Goal: Information Seeking & Learning: Learn about a topic

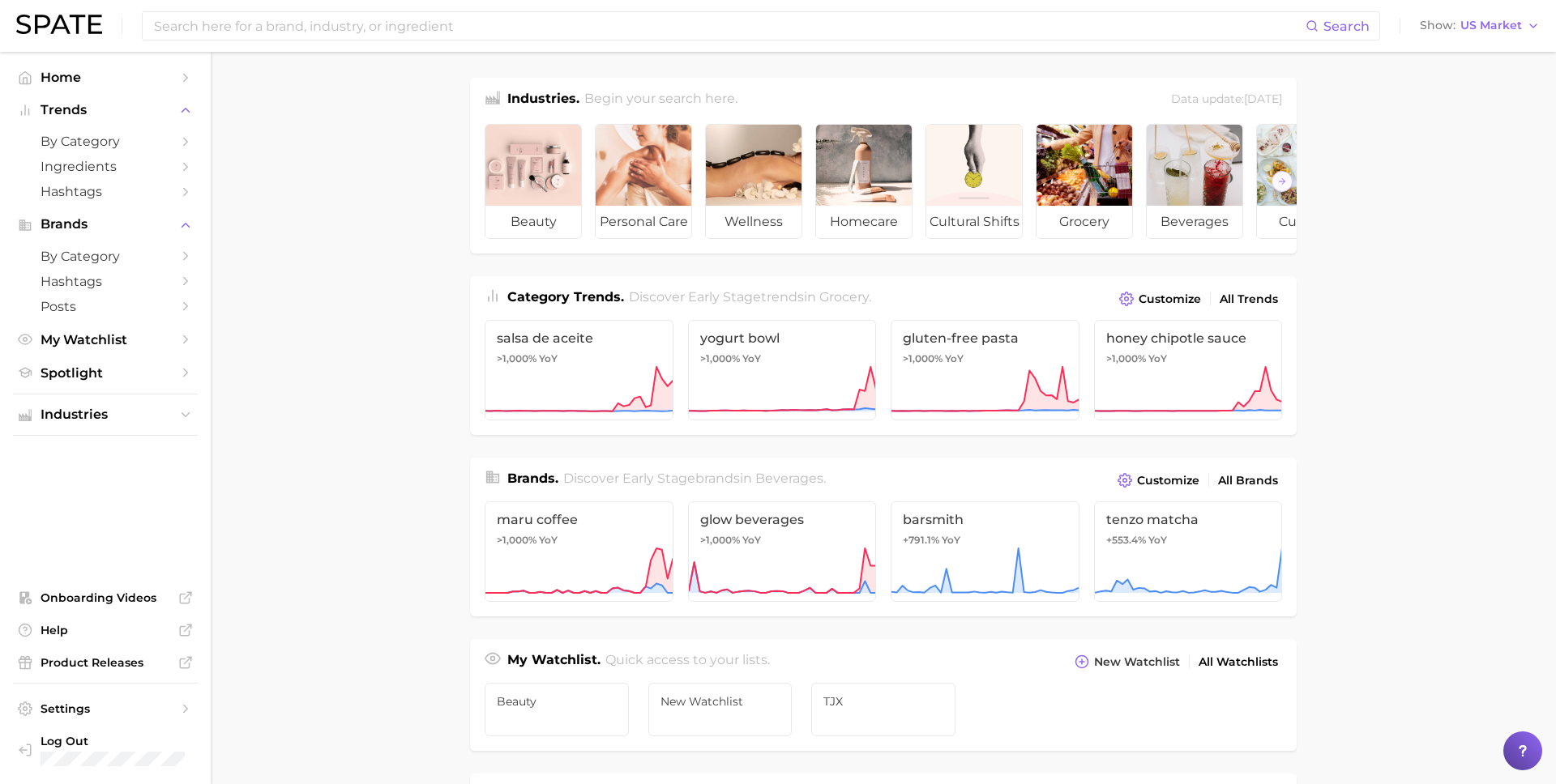
click at [450, 492] on main "Industries. Begin your search here. Data update: [DATE] beauty personal care we…" at bounding box center [883, 684] width 1345 height 1265
click at [1166, 527] on main "Industries. Begin your search here. Data update: [DATE] beauty personal care we…" at bounding box center [883, 684] width 1345 height 1265
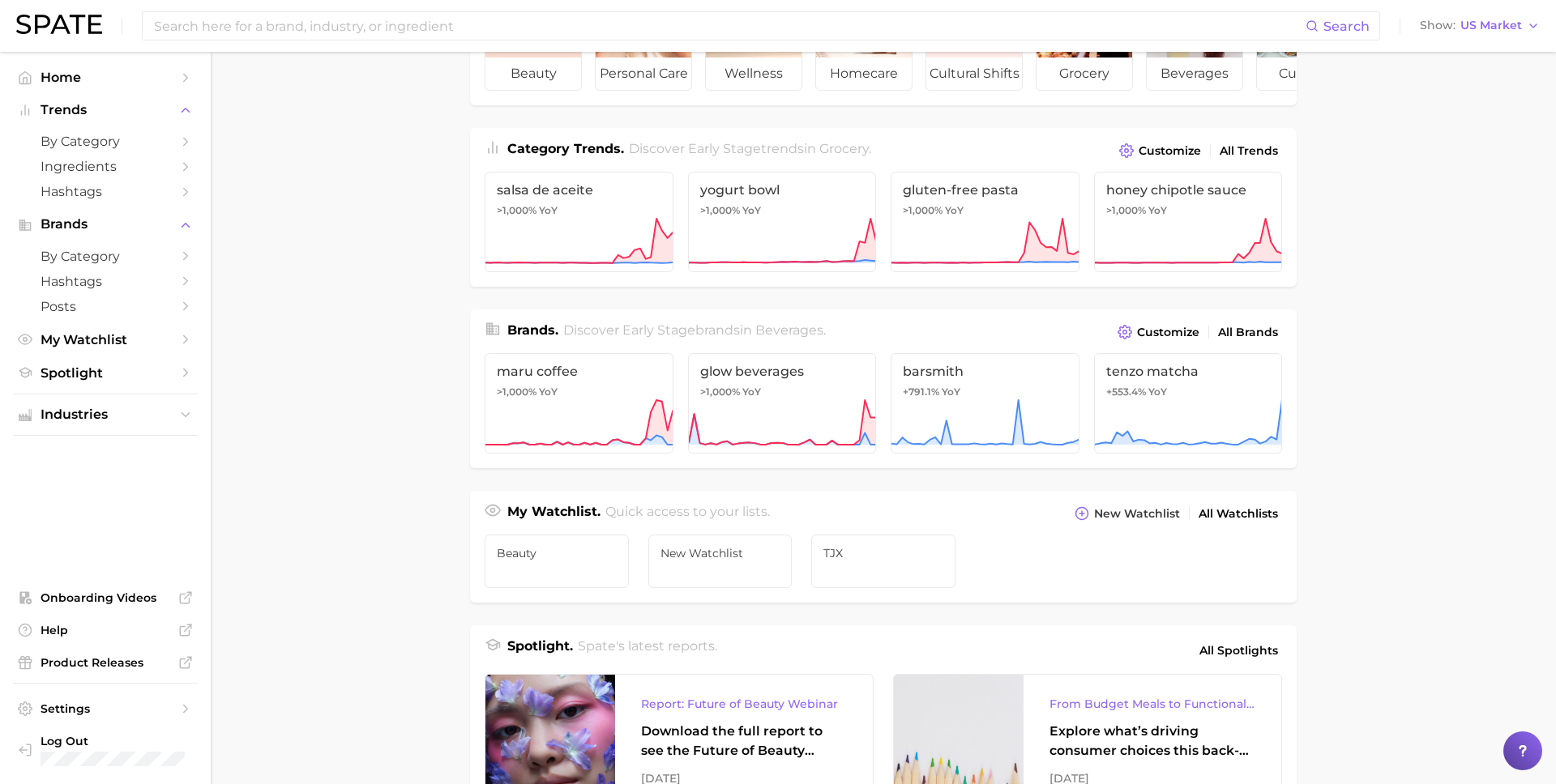
click at [1166, 534] on main "Industries. Begin your search here. Data update: [DATE] beauty personal care we…" at bounding box center [883, 536] width 1345 height 1265
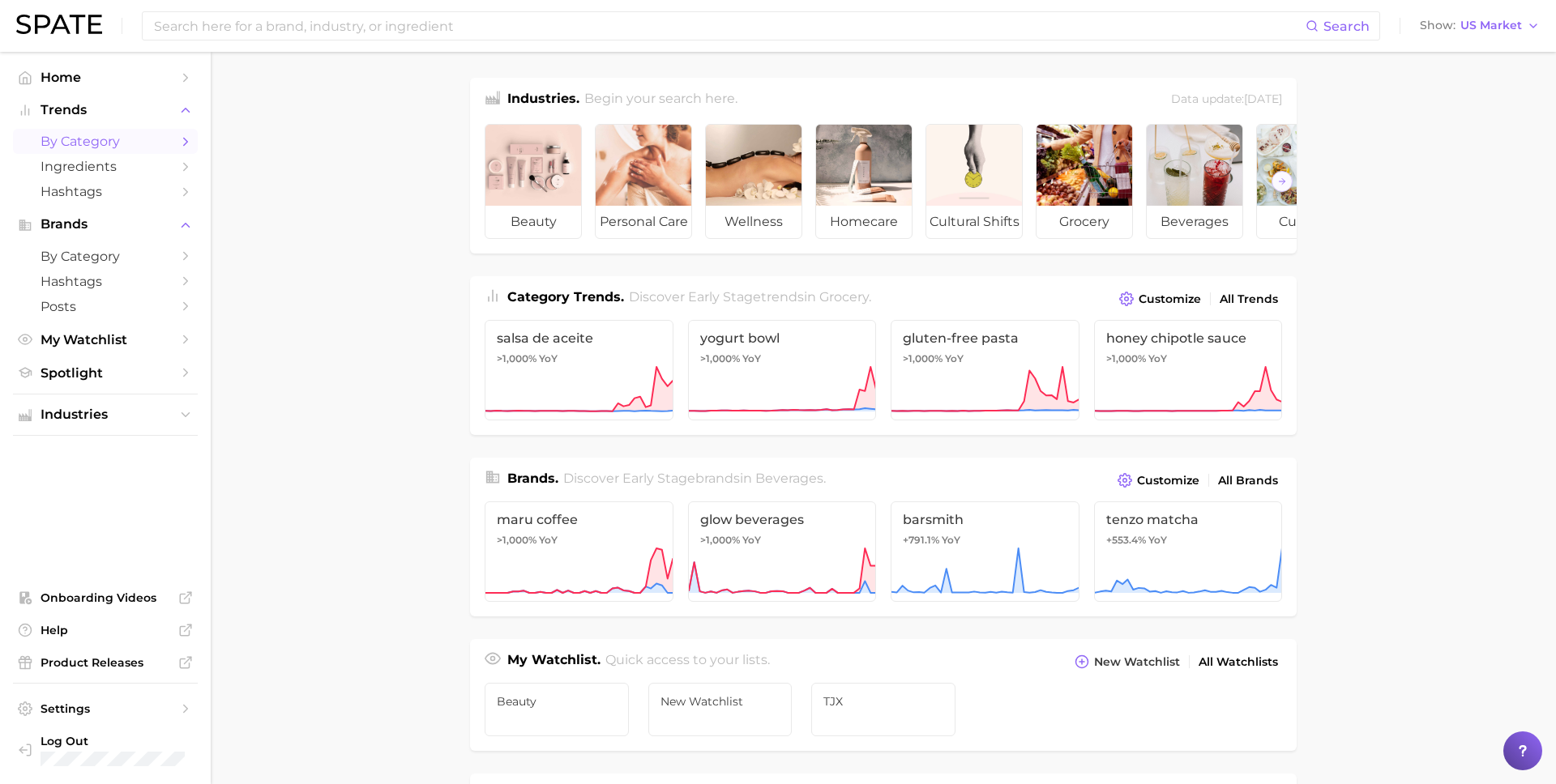
click at [174, 144] on link "by Category" at bounding box center [106, 142] width 185 height 25
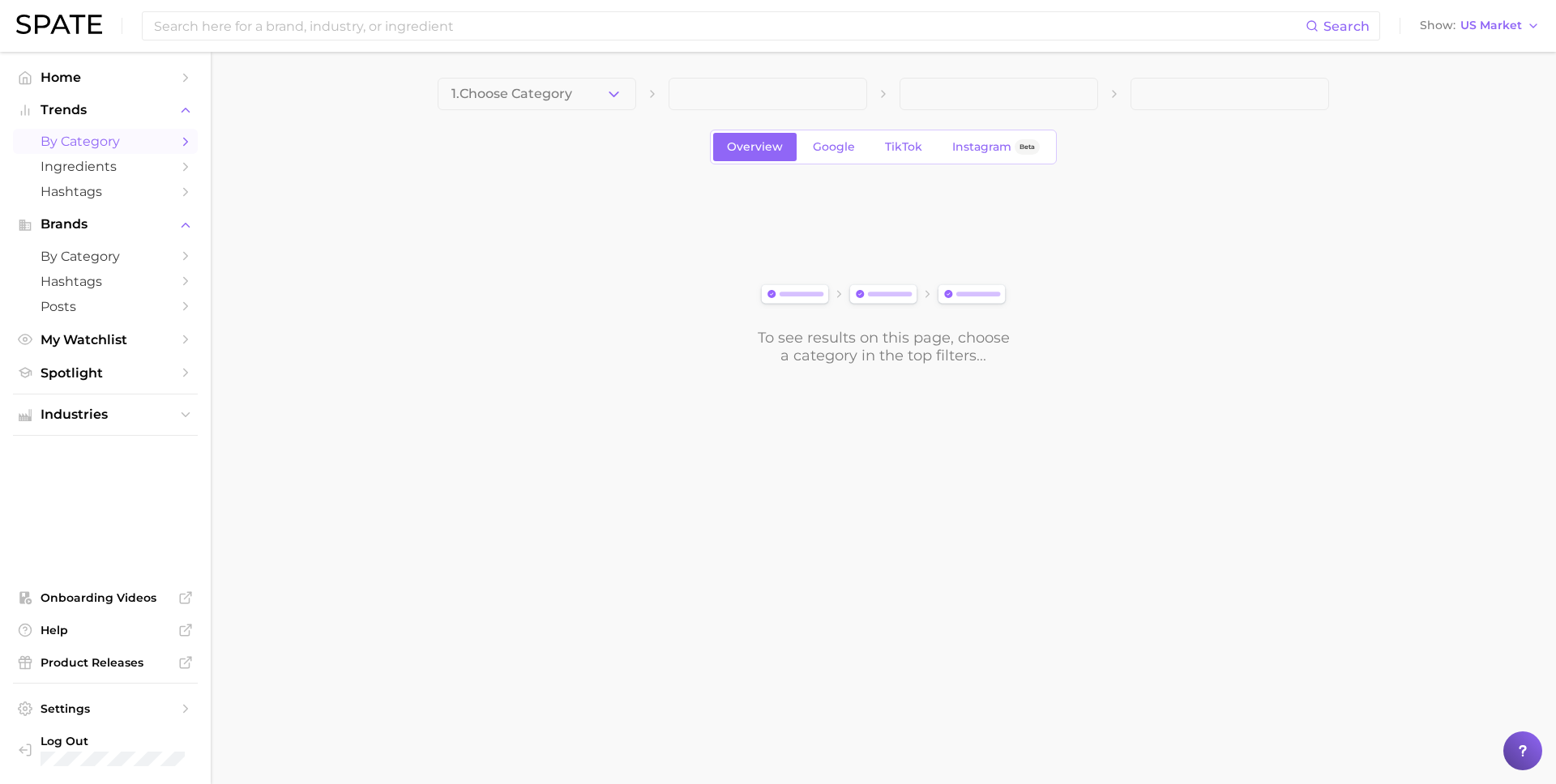
click at [522, 111] on div "1. Choose Category Overview Google TikTok Instagram Beta To see results on this…" at bounding box center [883, 221] width 892 height 287
click at [522, 96] on span "1. Choose Category" at bounding box center [512, 94] width 121 height 15
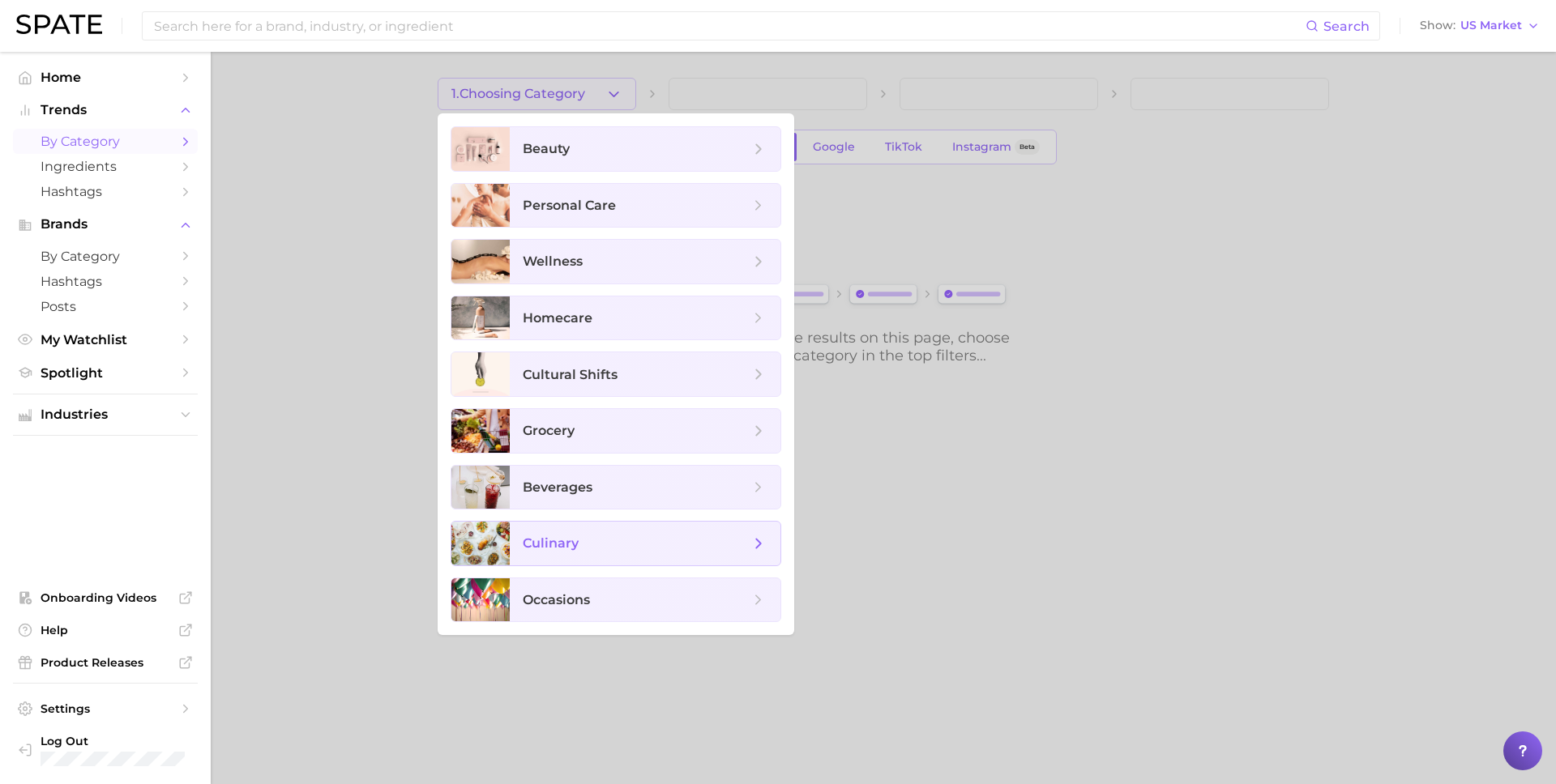
click at [576, 536] on span "culinary" at bounding box center [550, 543] width 56 height 15
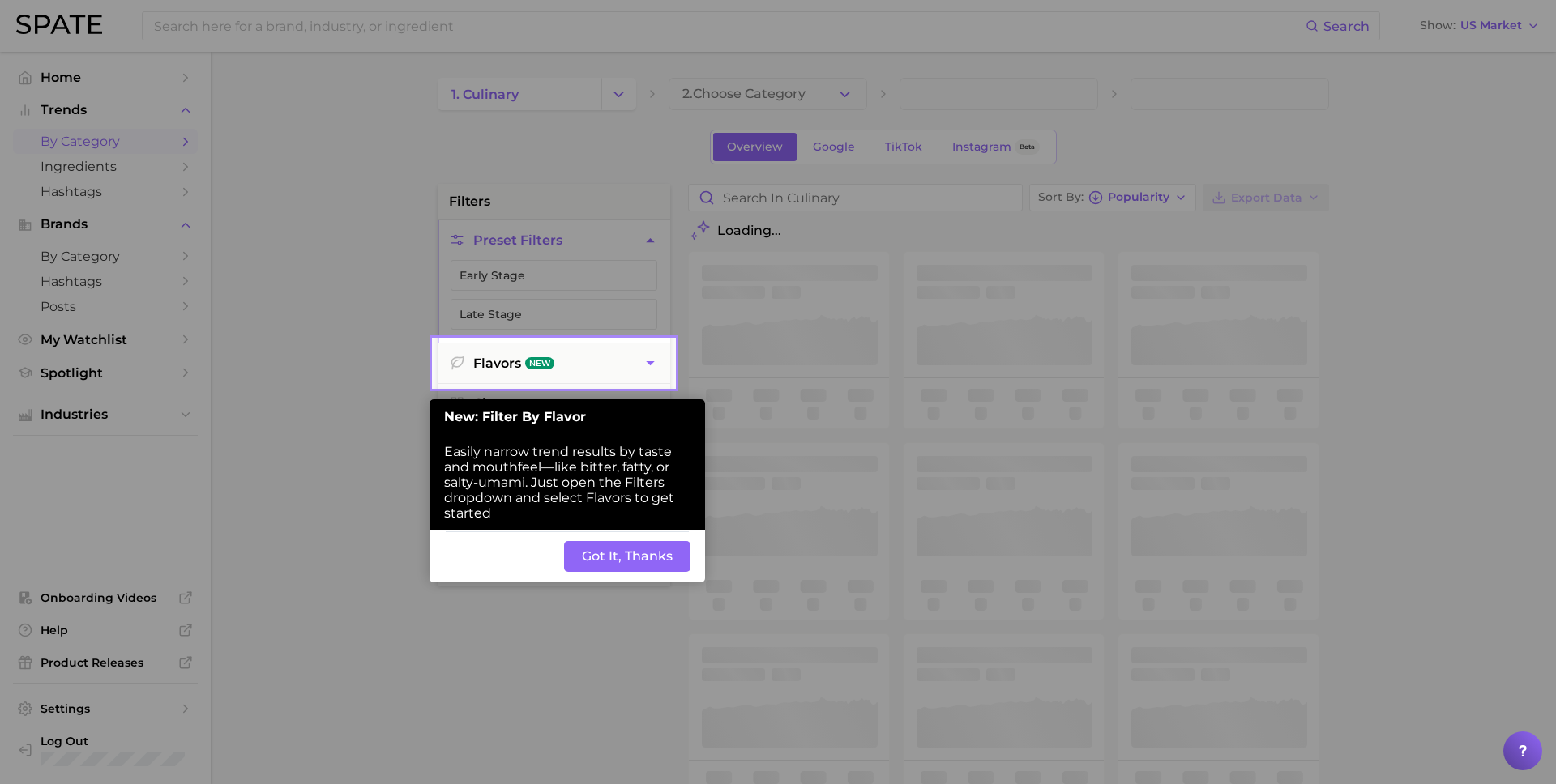
click at [601, 557] on button "Got It, Thanks" at bounding box center [628, 557] width 127 height 31
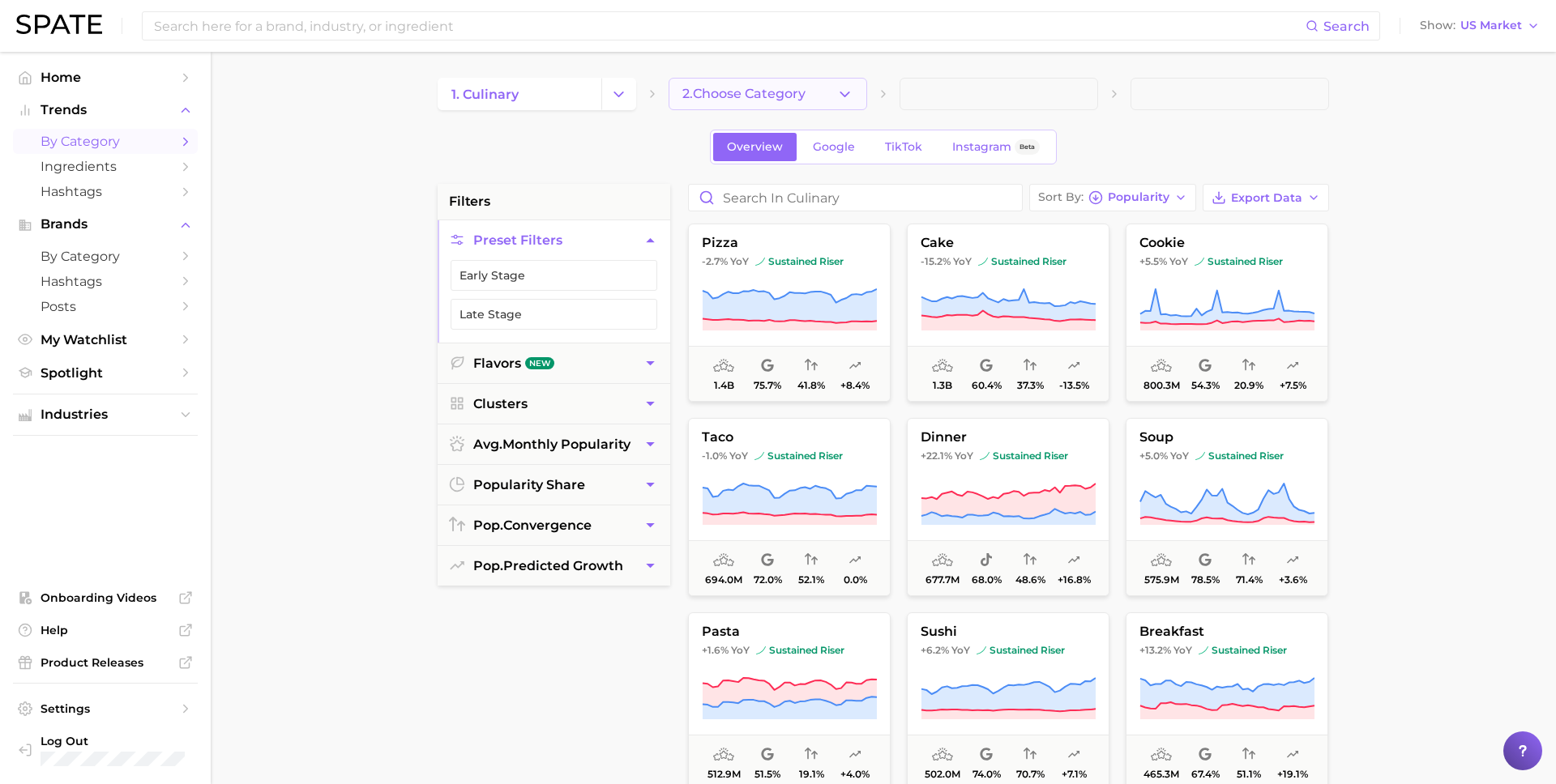
click at [743, 84] on button "2. Choose Category" at bounding box center [768, 93] width 198 height 32
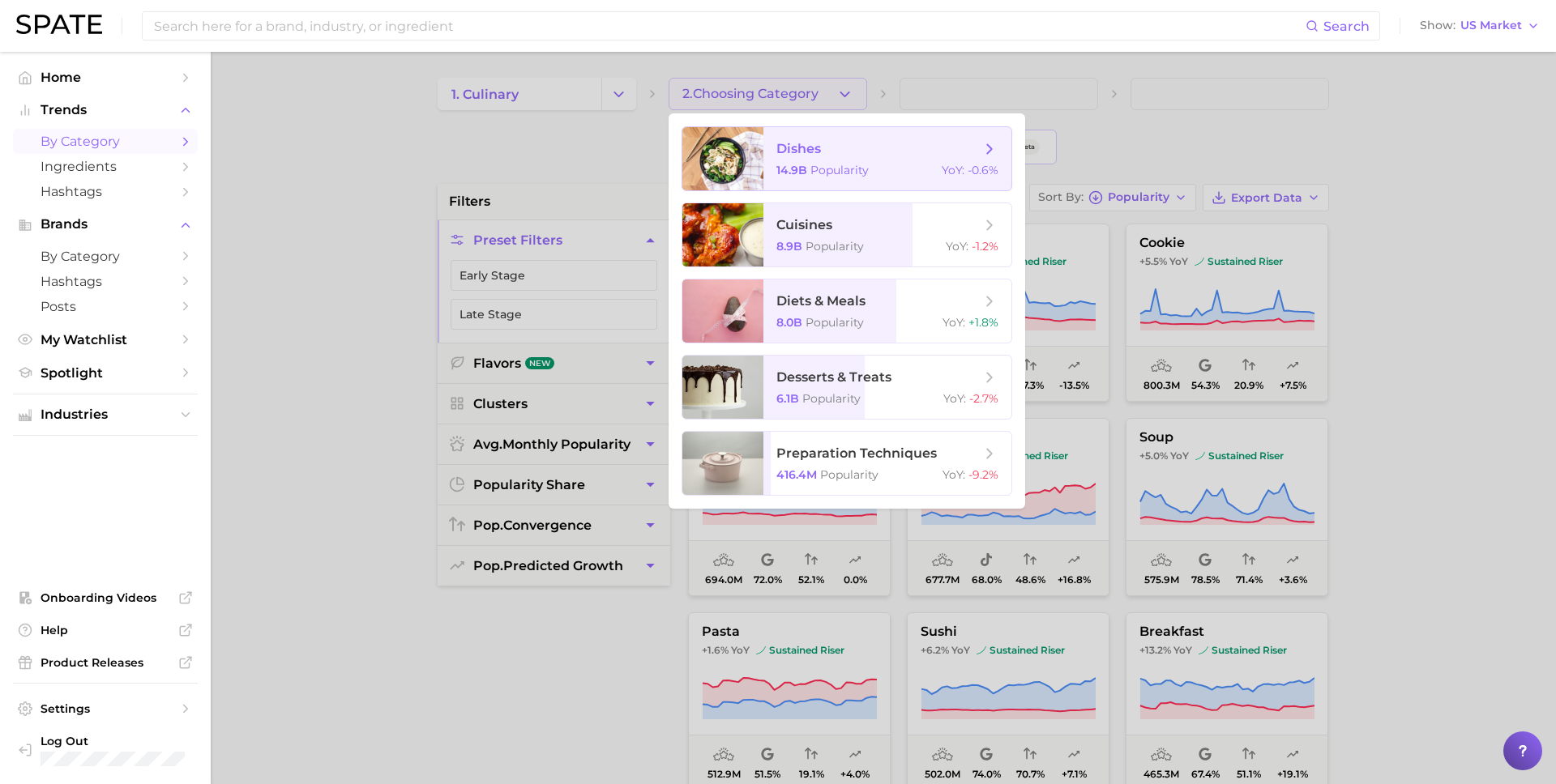
click at [814, 177] on span "Popularity" at bounding box center [839, 170] width 58 height 15
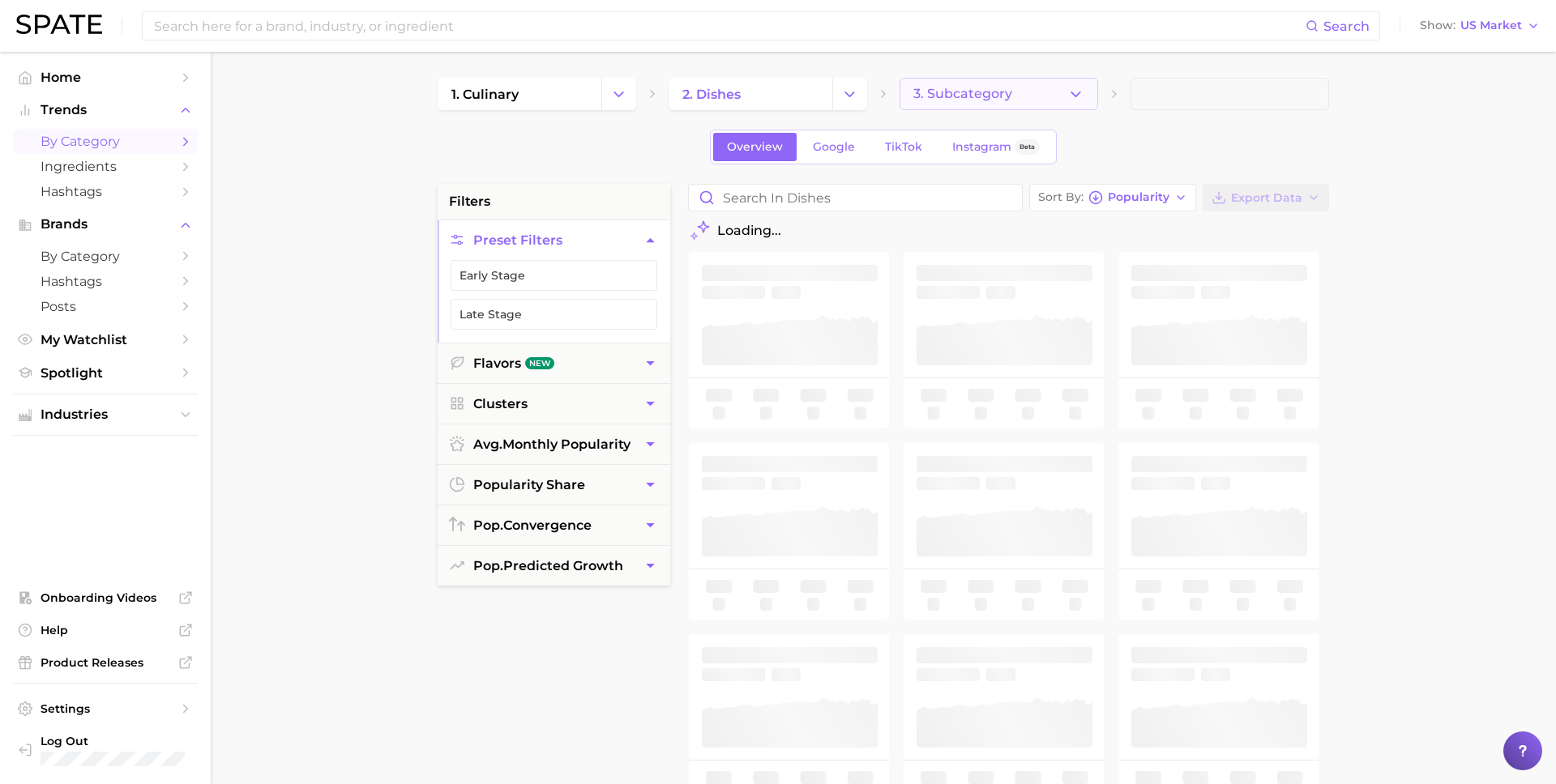
click at [1008, 106] on button "3. Subcategory" at bounding box center [998, 93] width 198 height 32
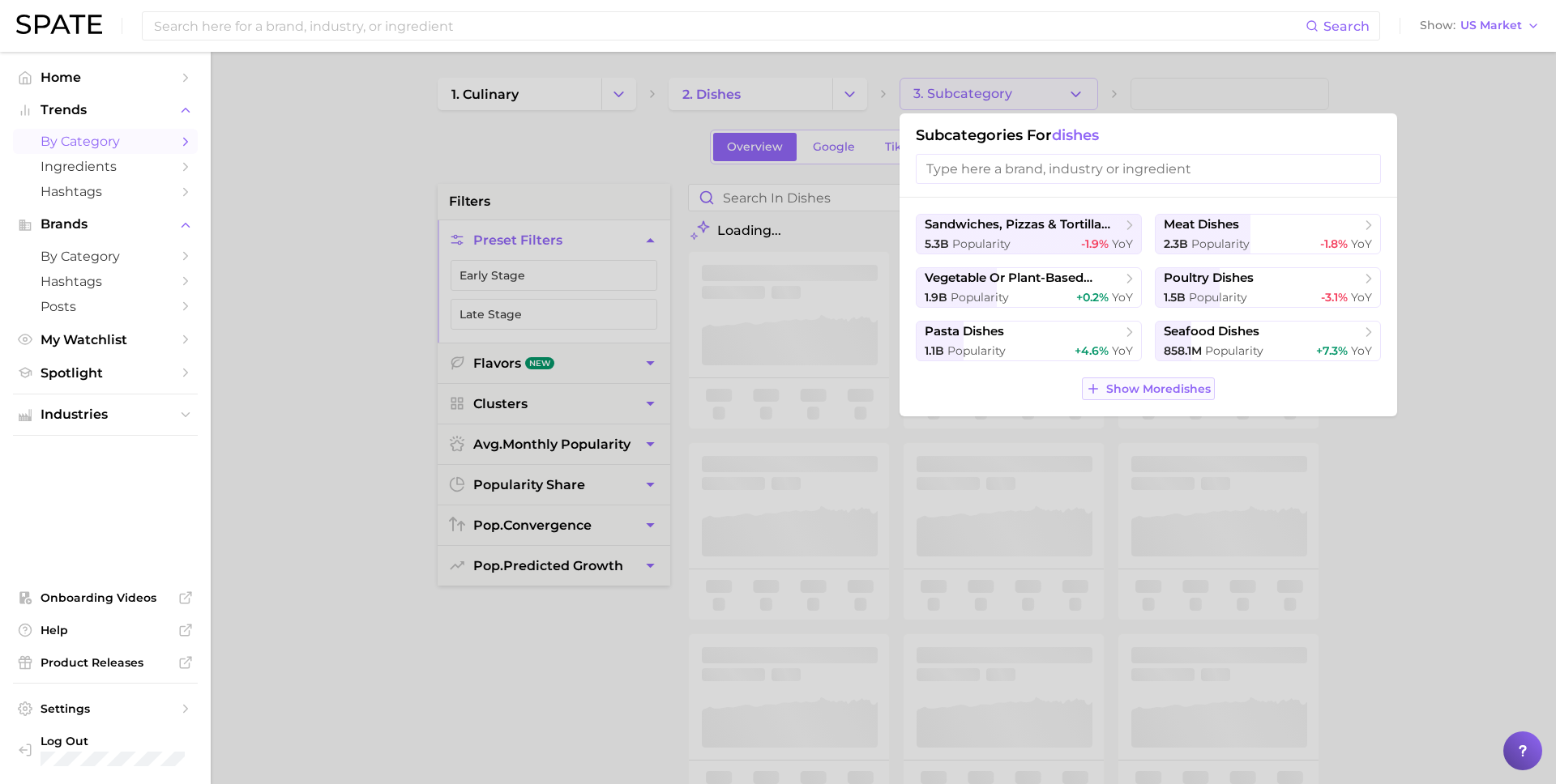
click at [1116, 385] on span "Show More dishes" at bounding box center [1158, 389] width 104 height 14
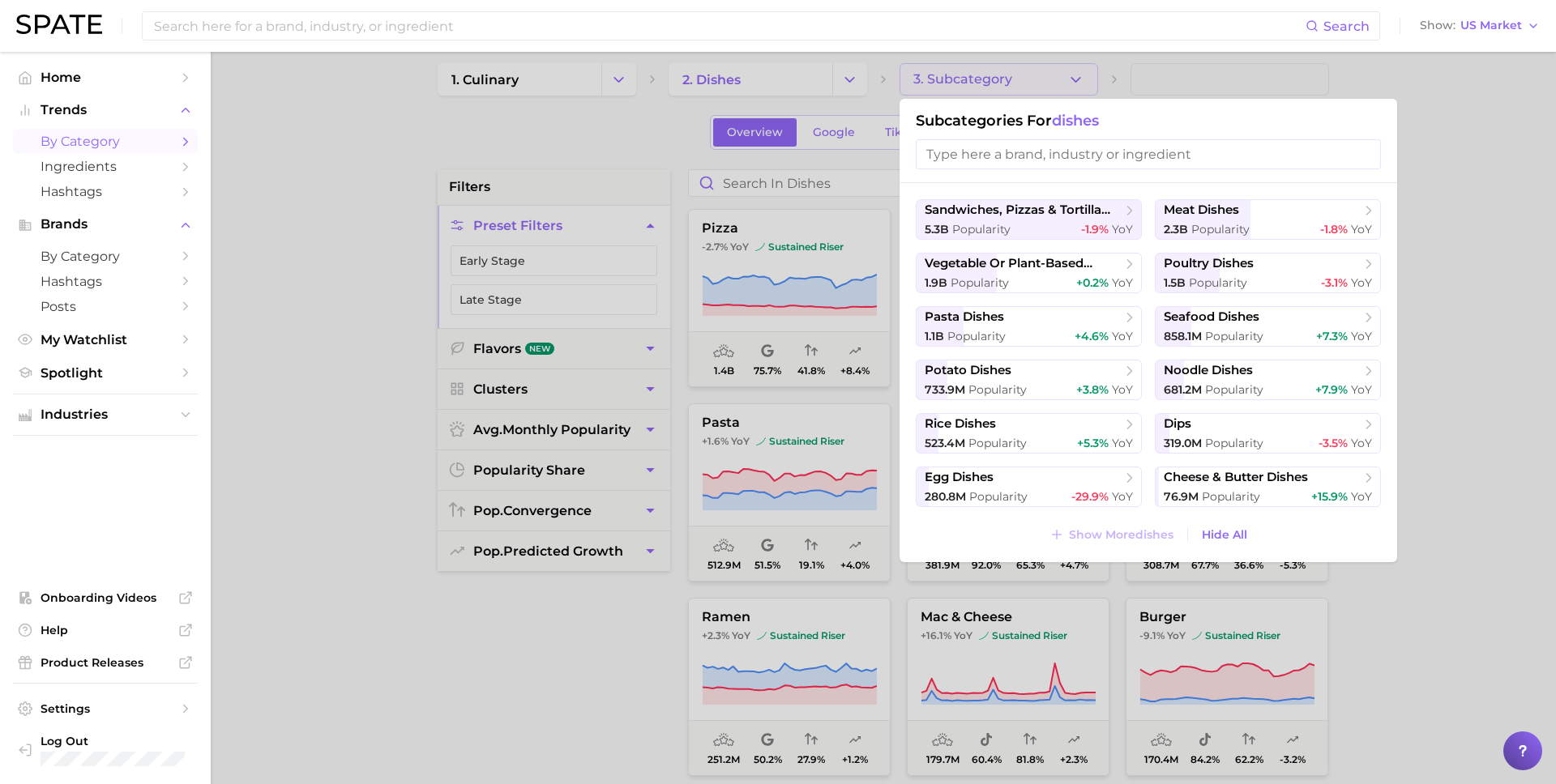
scroll to position [7, 0]
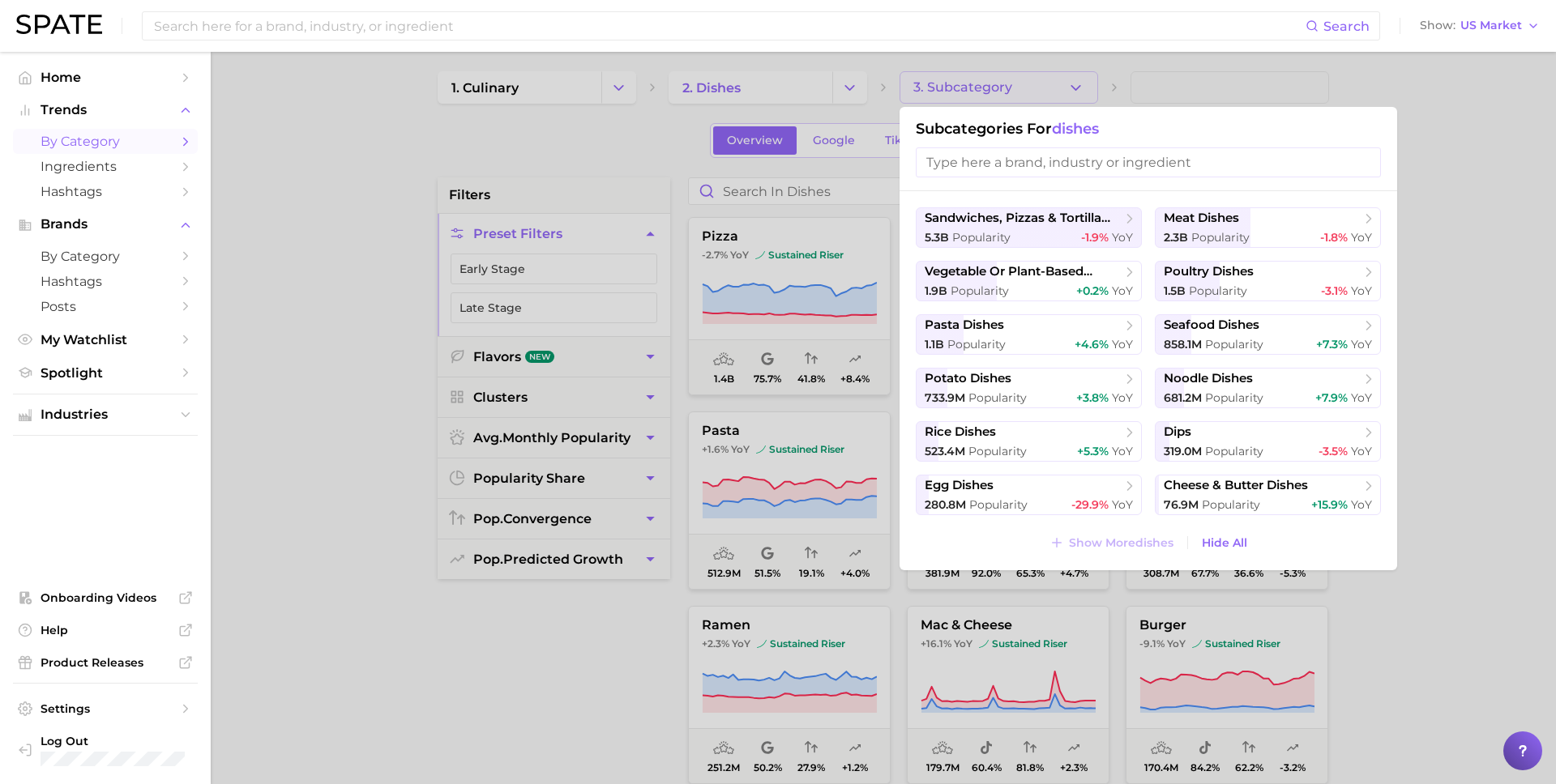
click at [611, 94] on div at bounding box center [778, 392] width 1556 height 784
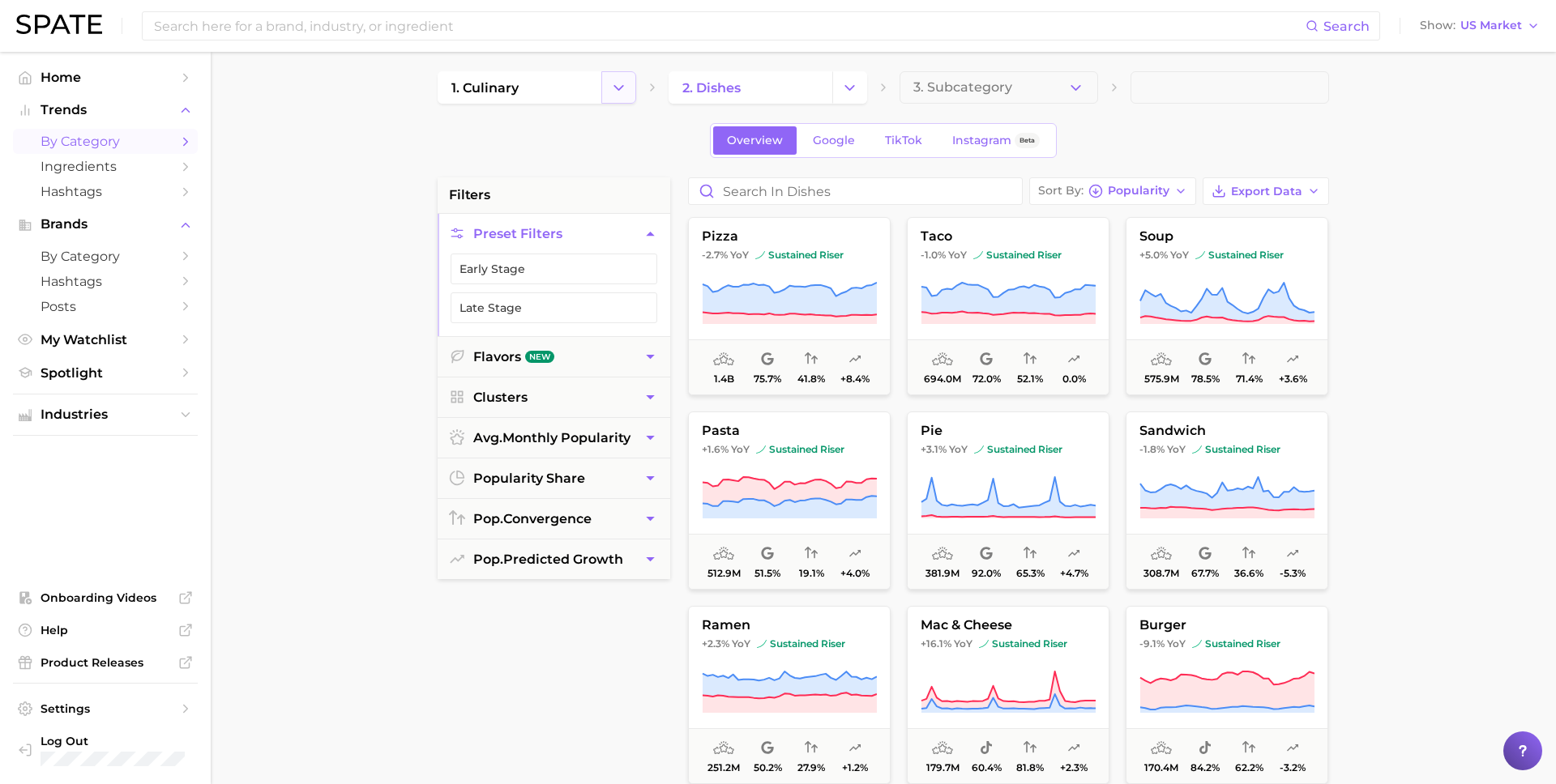
click at [615, 94] on icon "Change Category" at bounding box center [618, 87] width 17 height 17
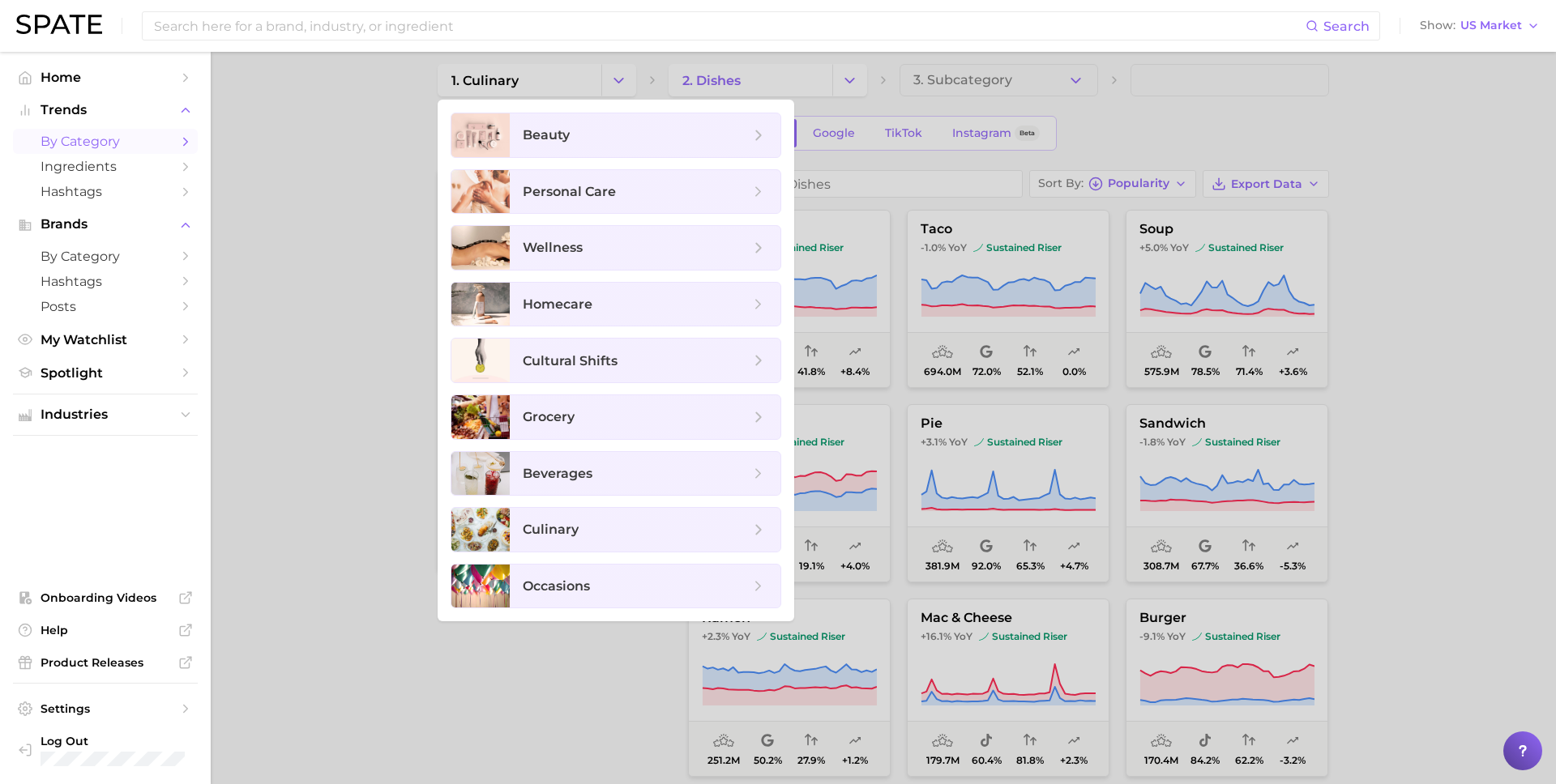
scroll to position [0, 0]
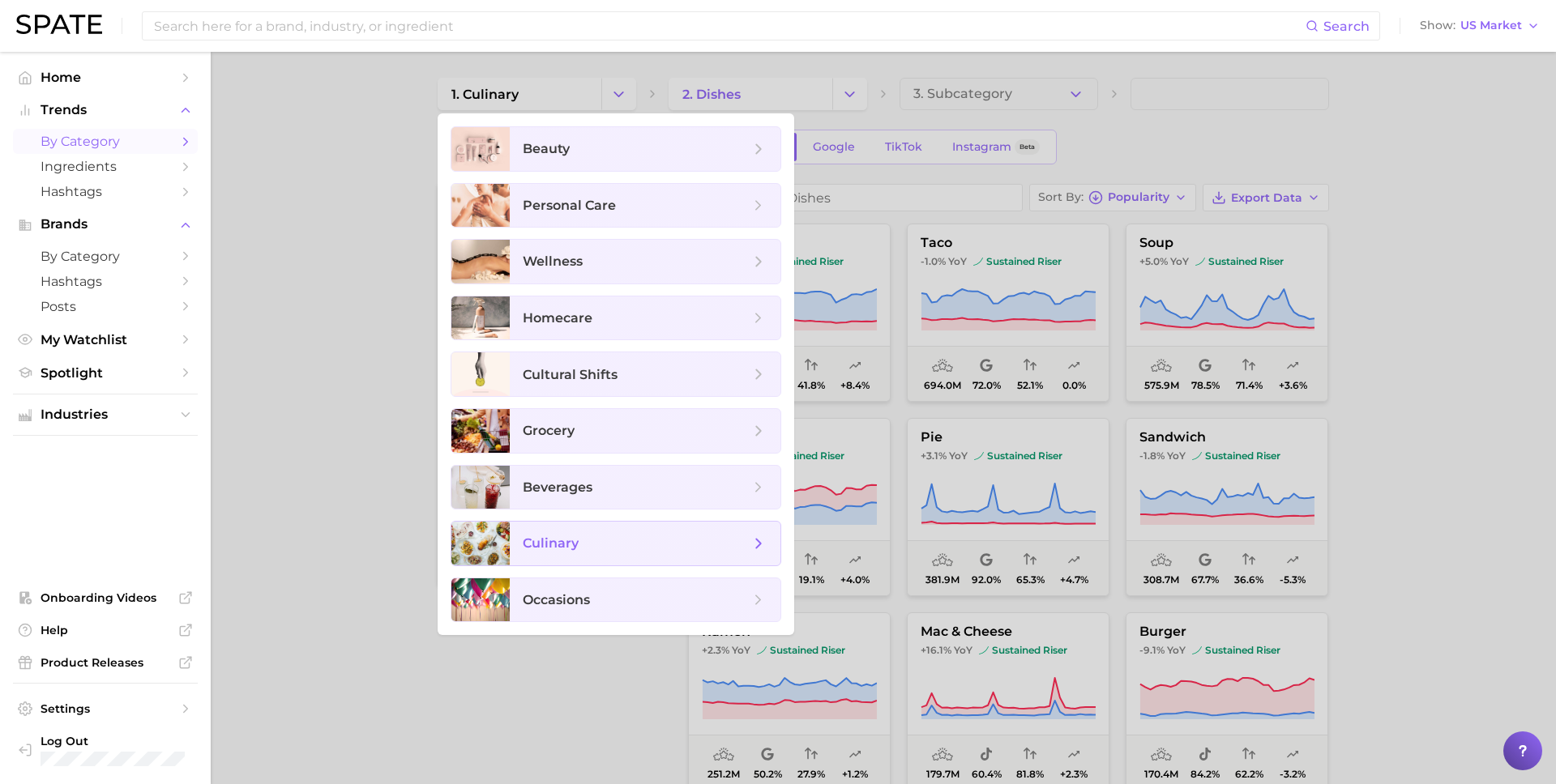
click at [575, 547] on span "culinary" at bounding box center [636, 543] width 227 height 17
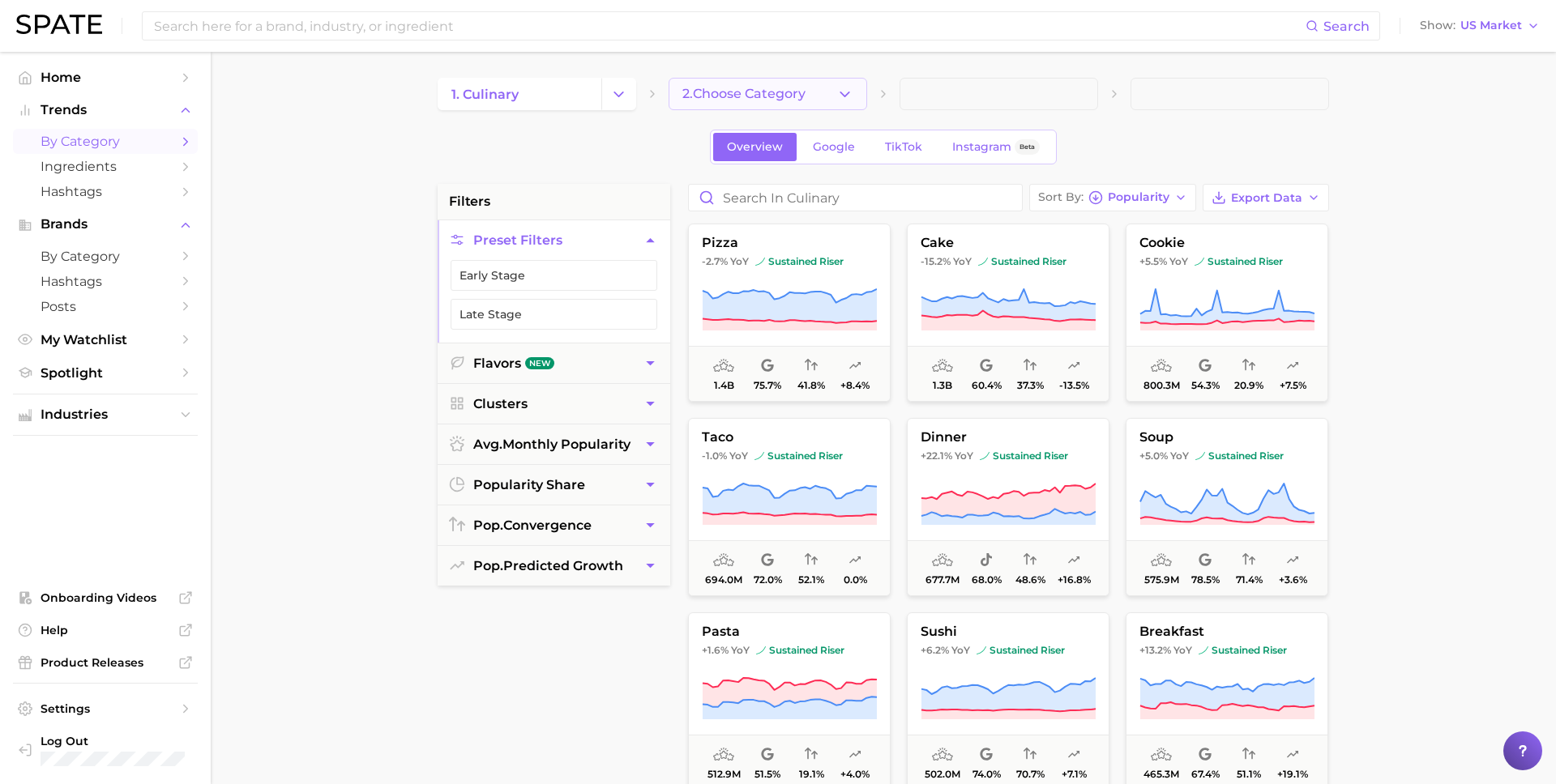
click at [813, 91] on button "2. Choose Category" at bounding box center [768, 93] width 198 height 32
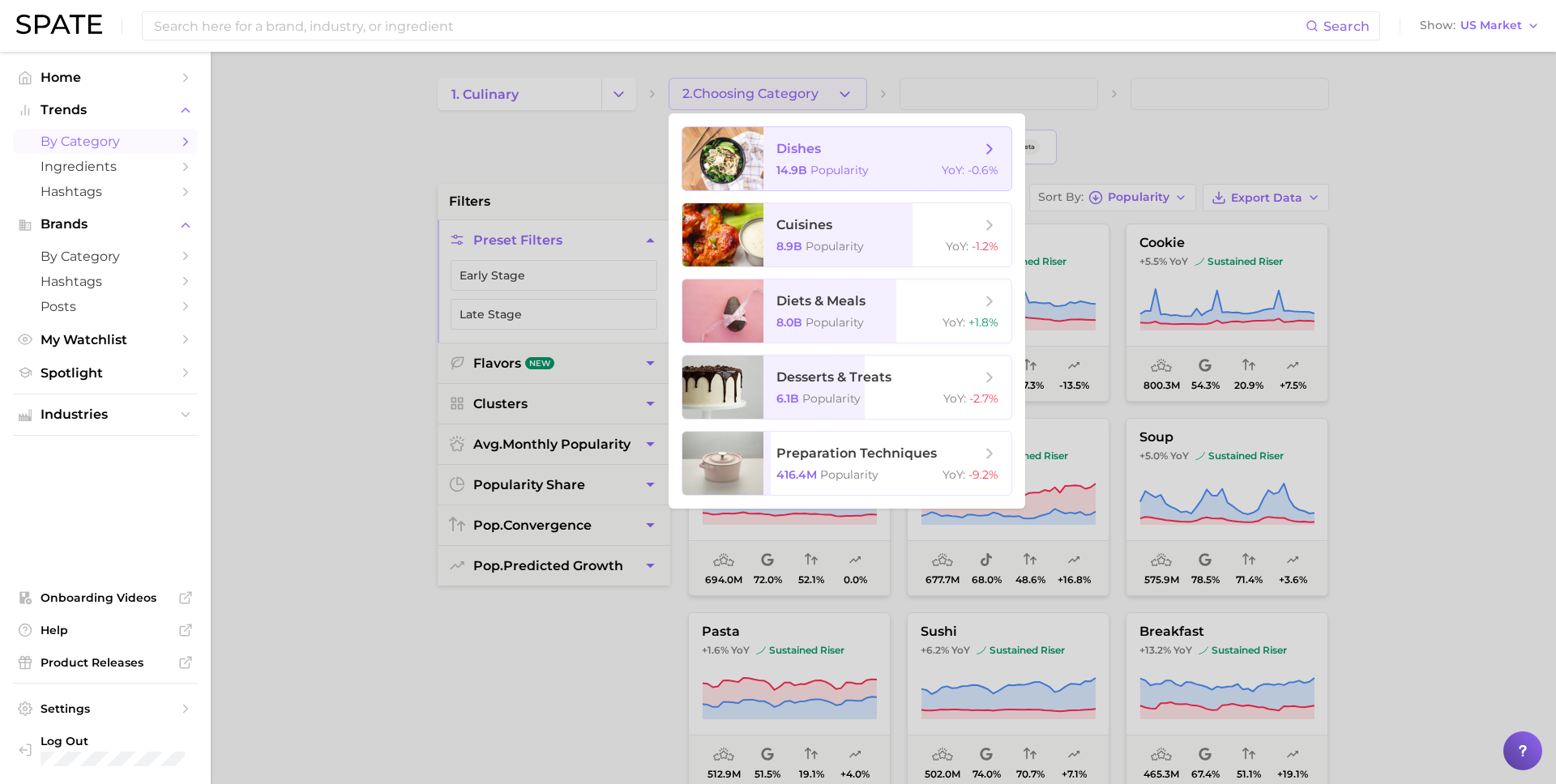
click at [847, 172] on span "Popularity" at bounding box center [839, 170] width 58 height 15
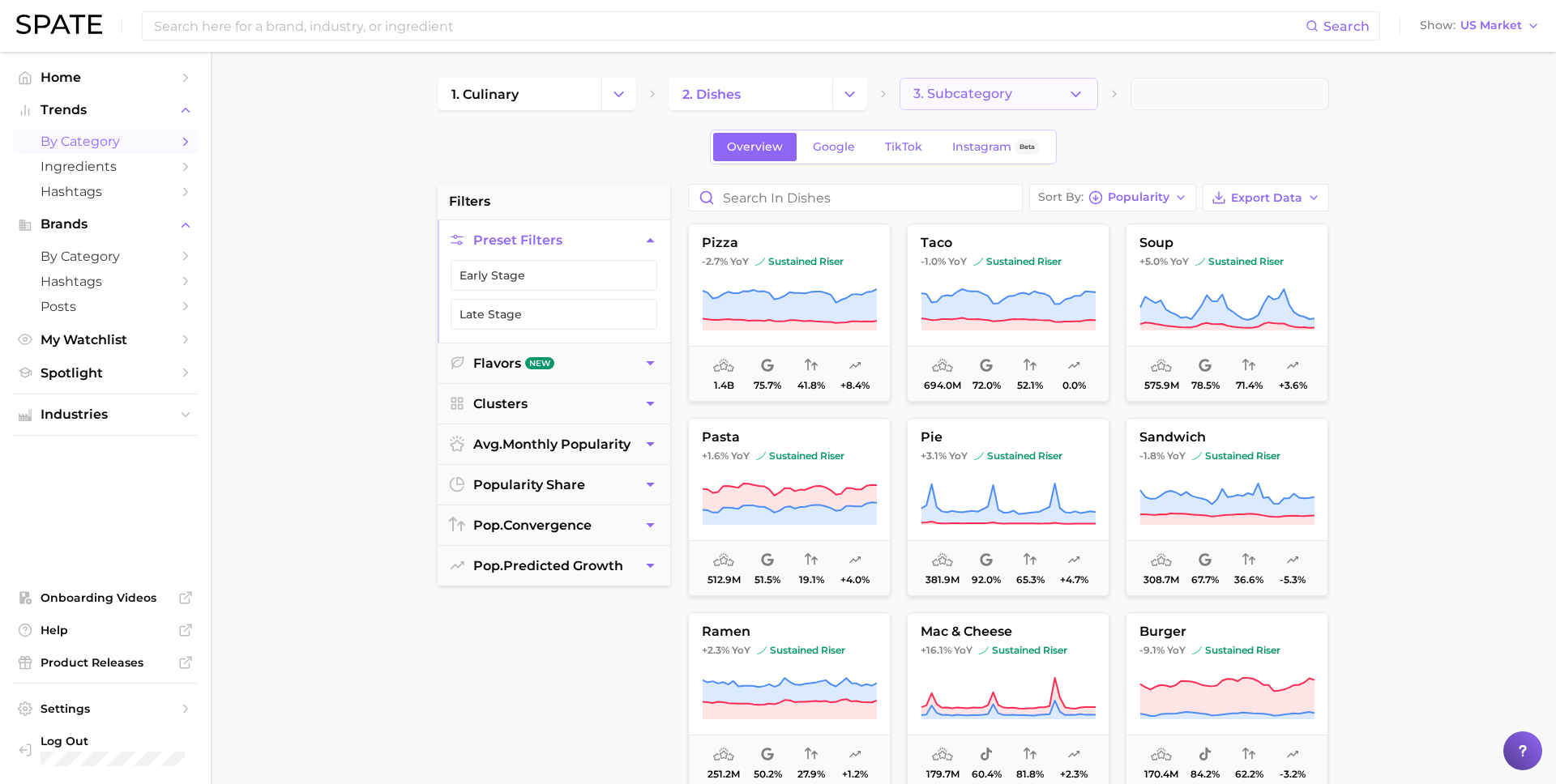
click at [1012, 102] on button "3. Subcategory" at bounding box center [998, 93] width 198 height 32
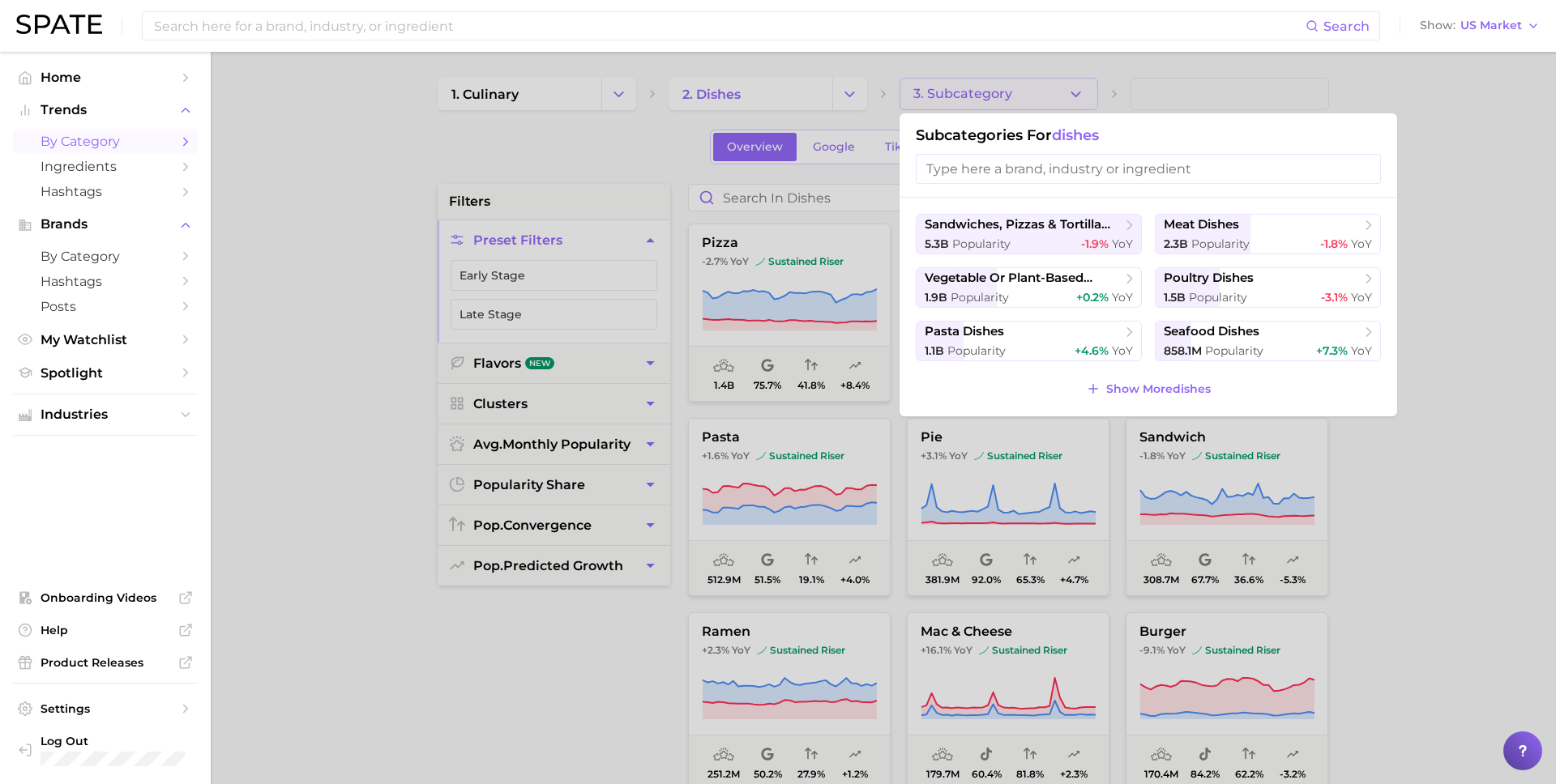
click at [1047, 175] on input "search" at bounding box center [1148, 169] width 465 height 30
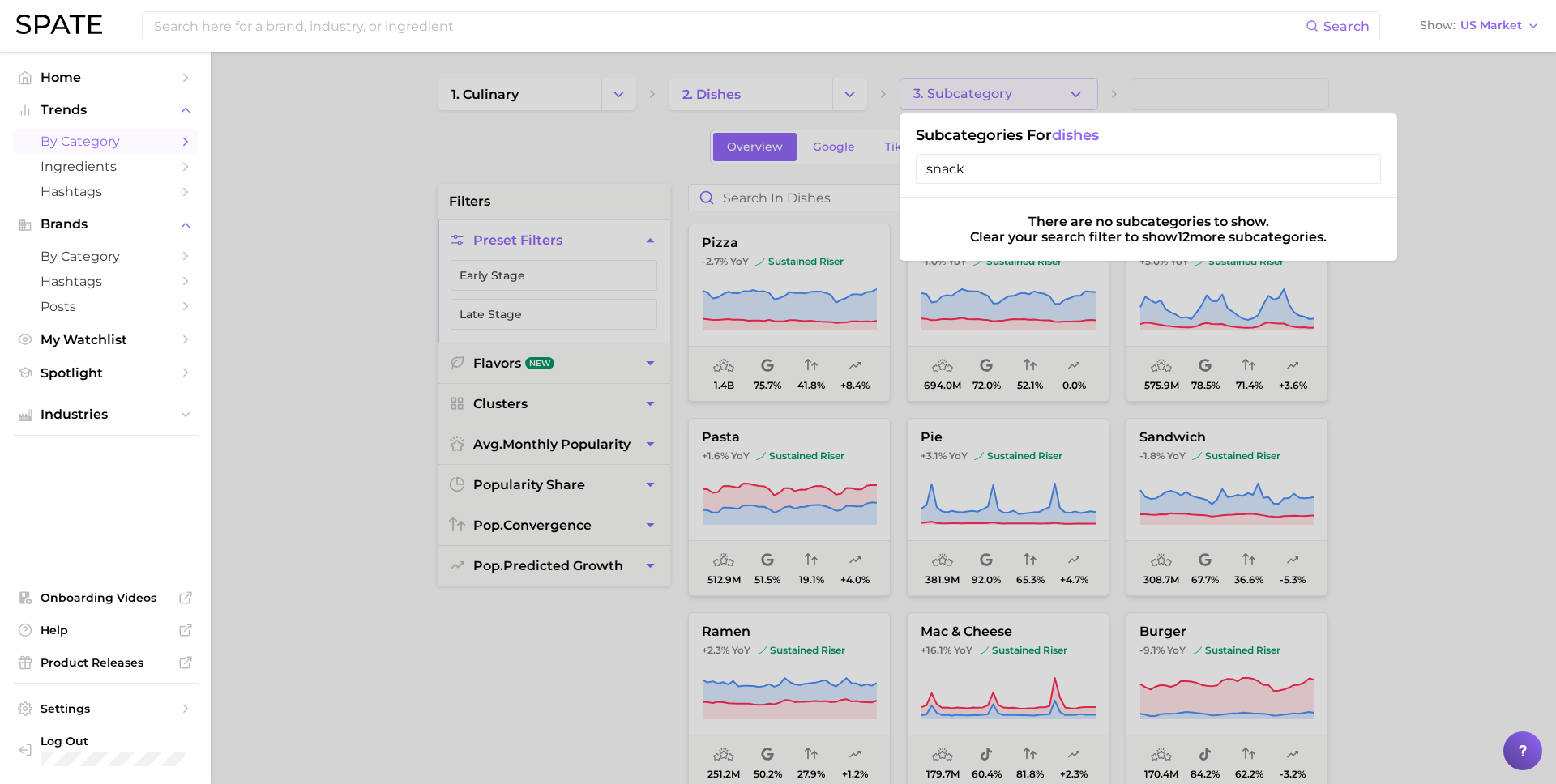
type input "snack"
click at [464, 204] on div at bounding box center [778, 392] width 1556 height 784
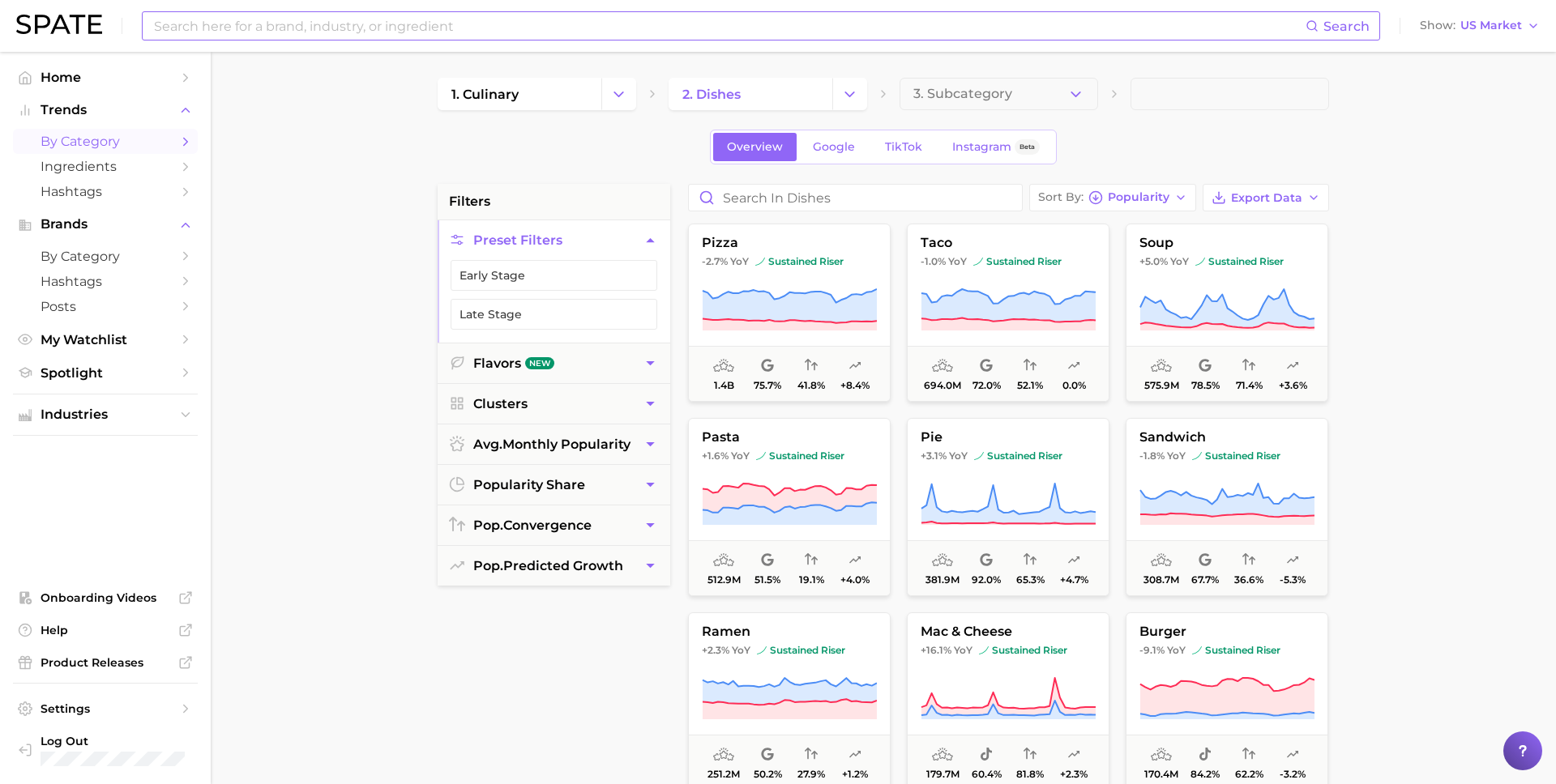
click at [419, 31] on input at bounding box center [729, 26] width 1153 height 27
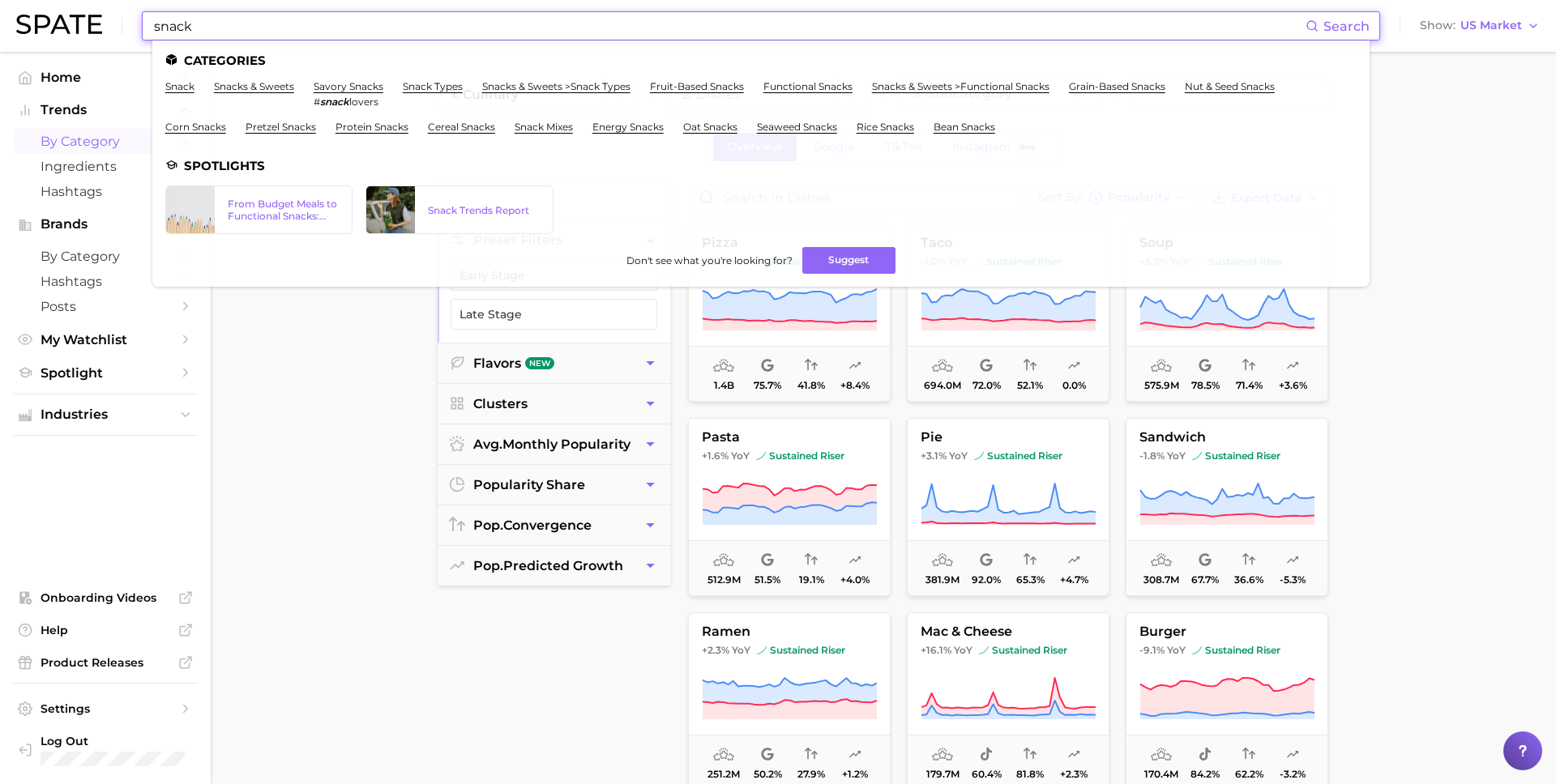
click at [213, 33] on input "snack" at bounding box center [729, 26] width 1153 height 27
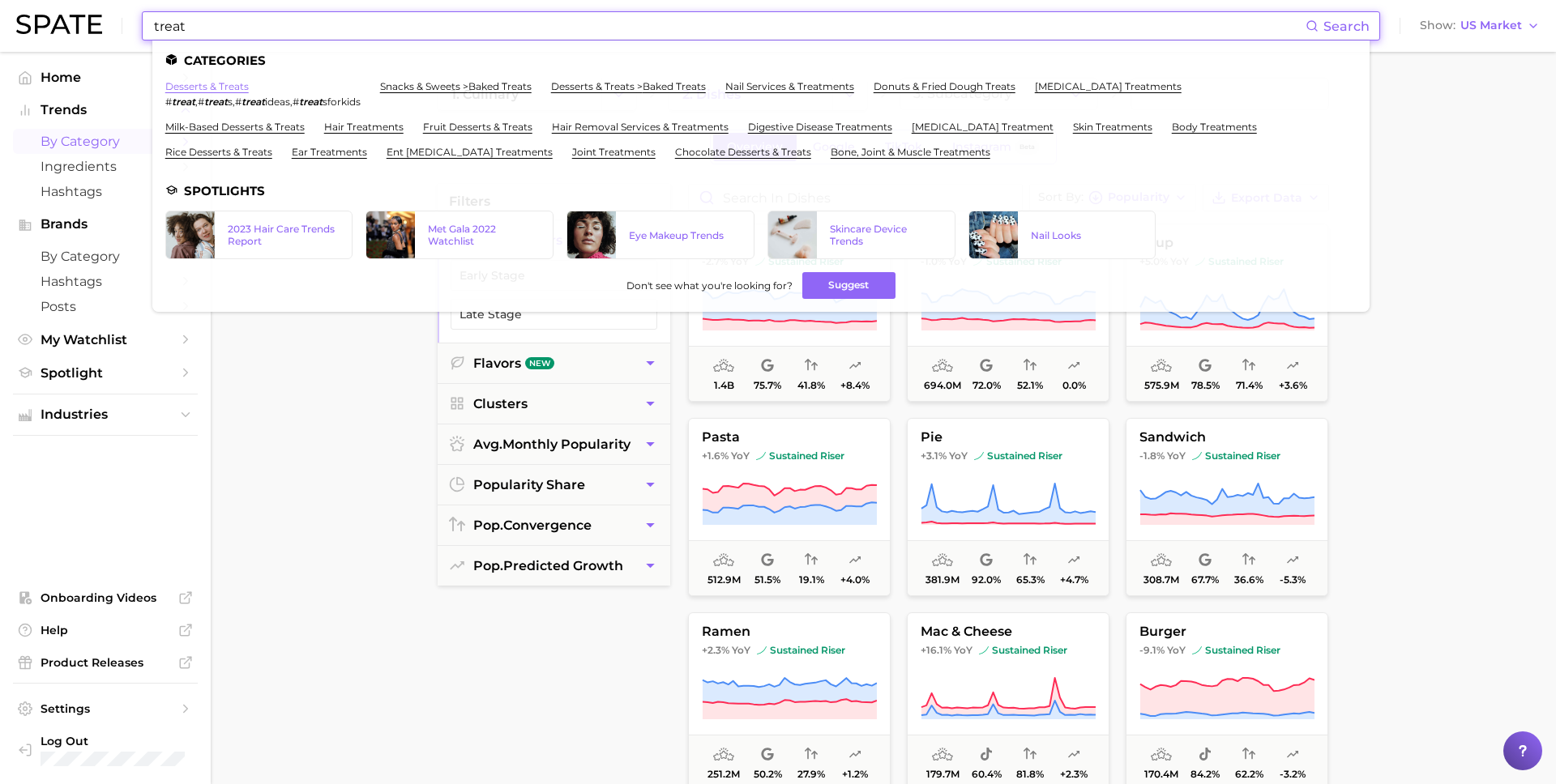
type input "treat"
click at [210, 88] on link "desserts & treats" at bounding box center [207, 86] width 83 height 12
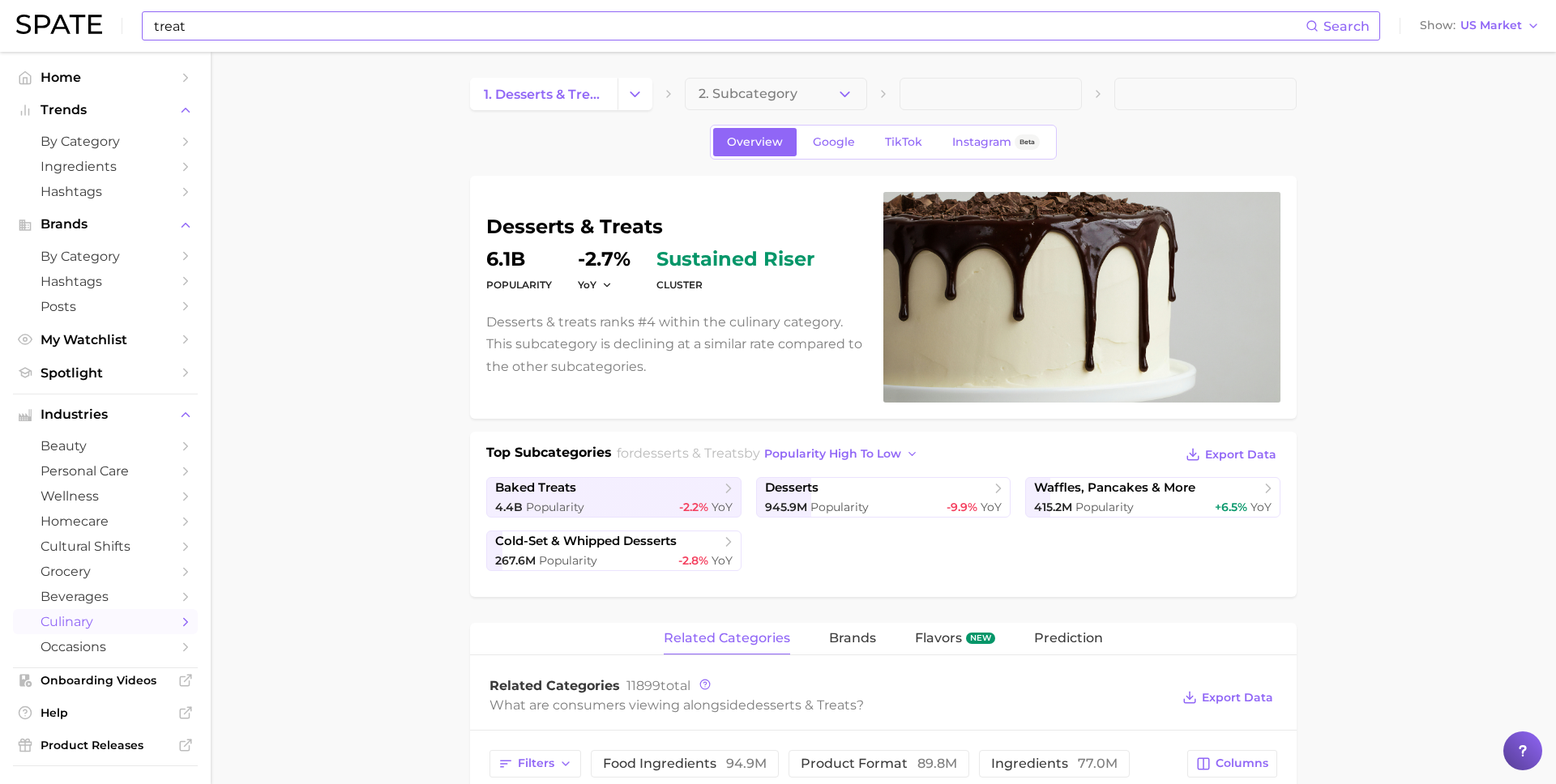
click at [253, 32] on input "treat" at bounding box center [729, 26] width 1153 height 27
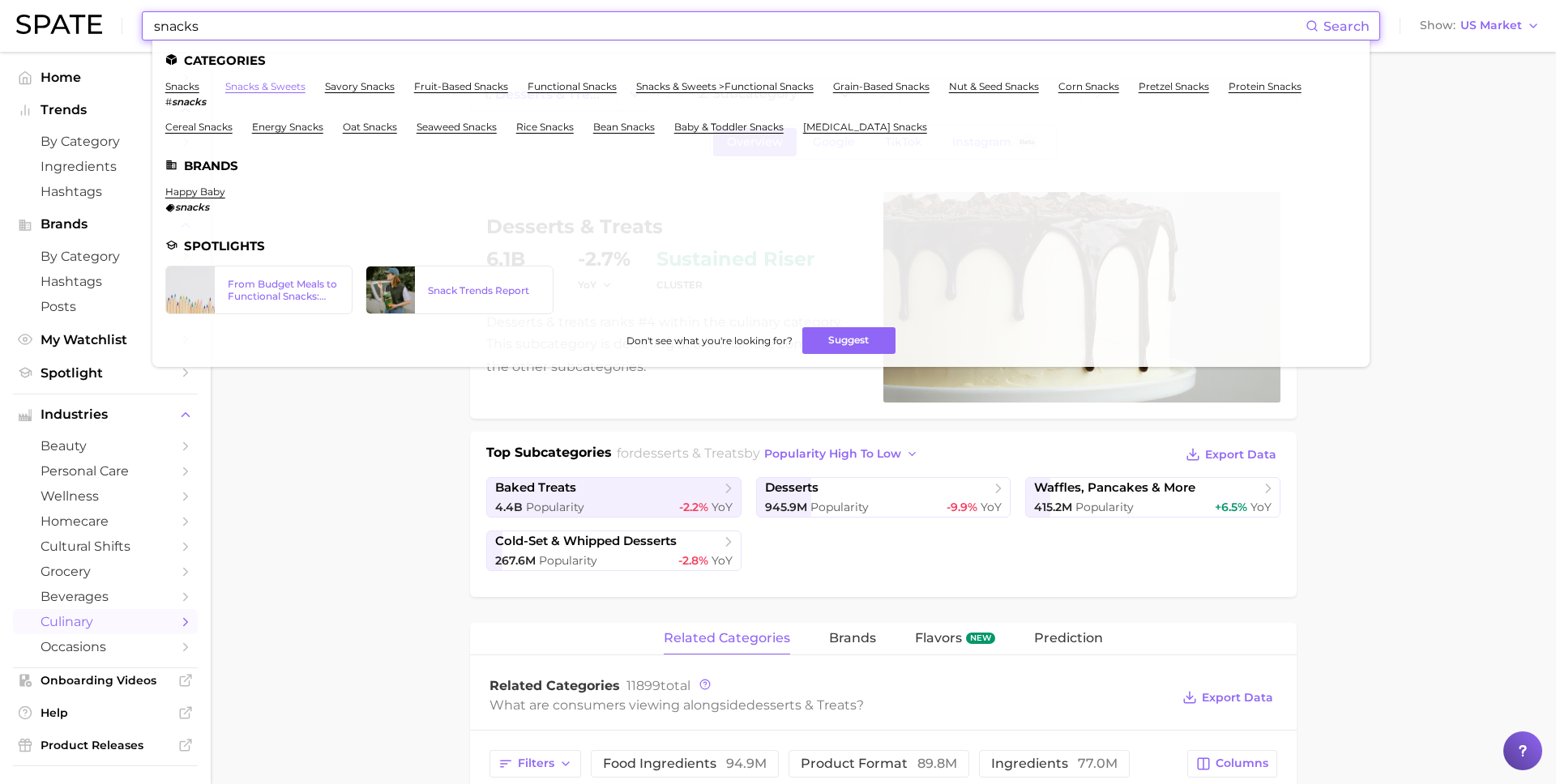
type input "snacks"
click at [248, 82] on link "snacks & sweets" at bounding box center [265, 86] width 80 height 12
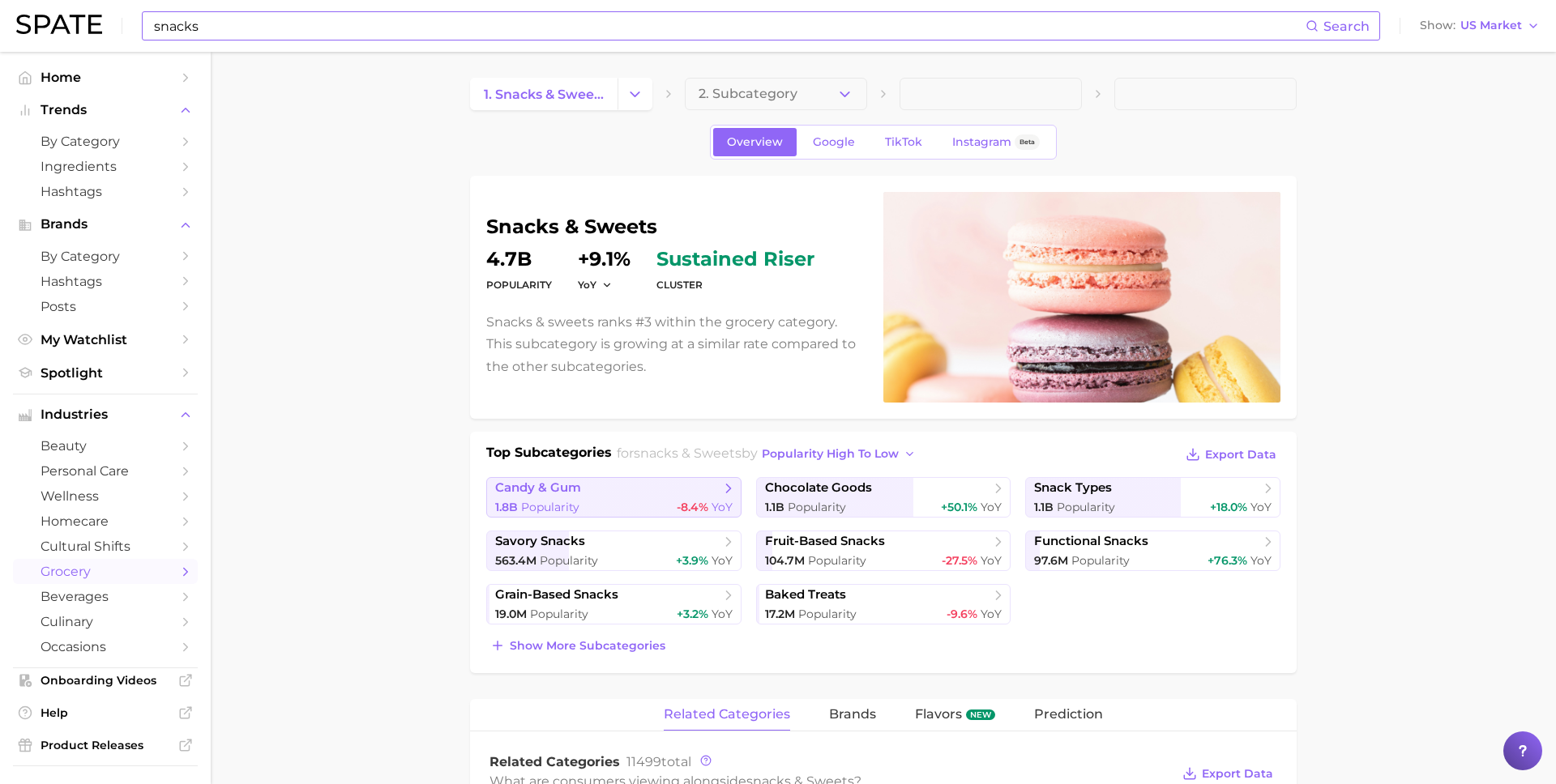
click at [580, 496] on span "candy & gum" at bounding box center [608, 488] width 225 height 16
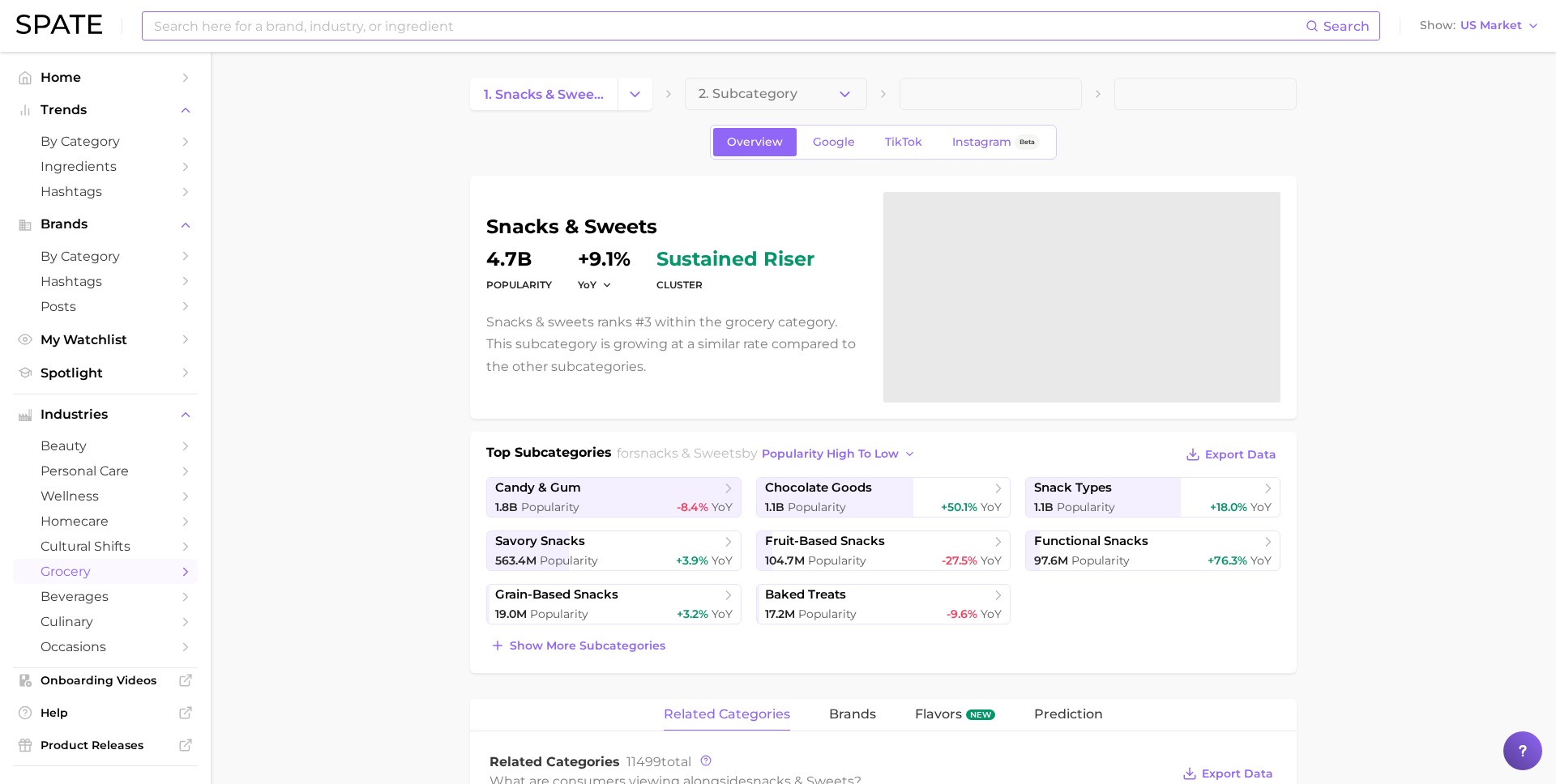
type input "snacks"
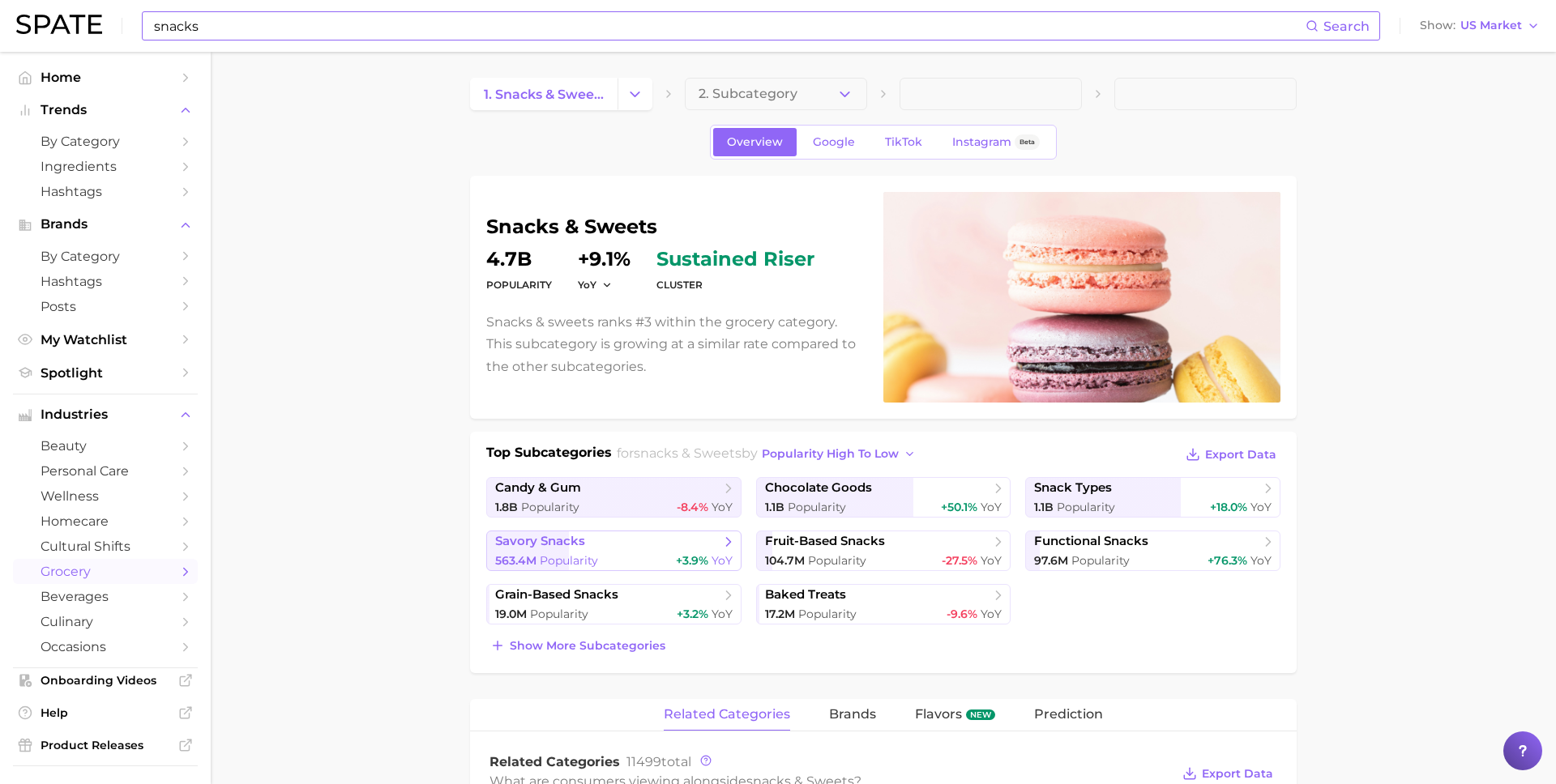
click at [595, 548] on span "savory snacks" at bounding box center [608, 542] width 225 height 16
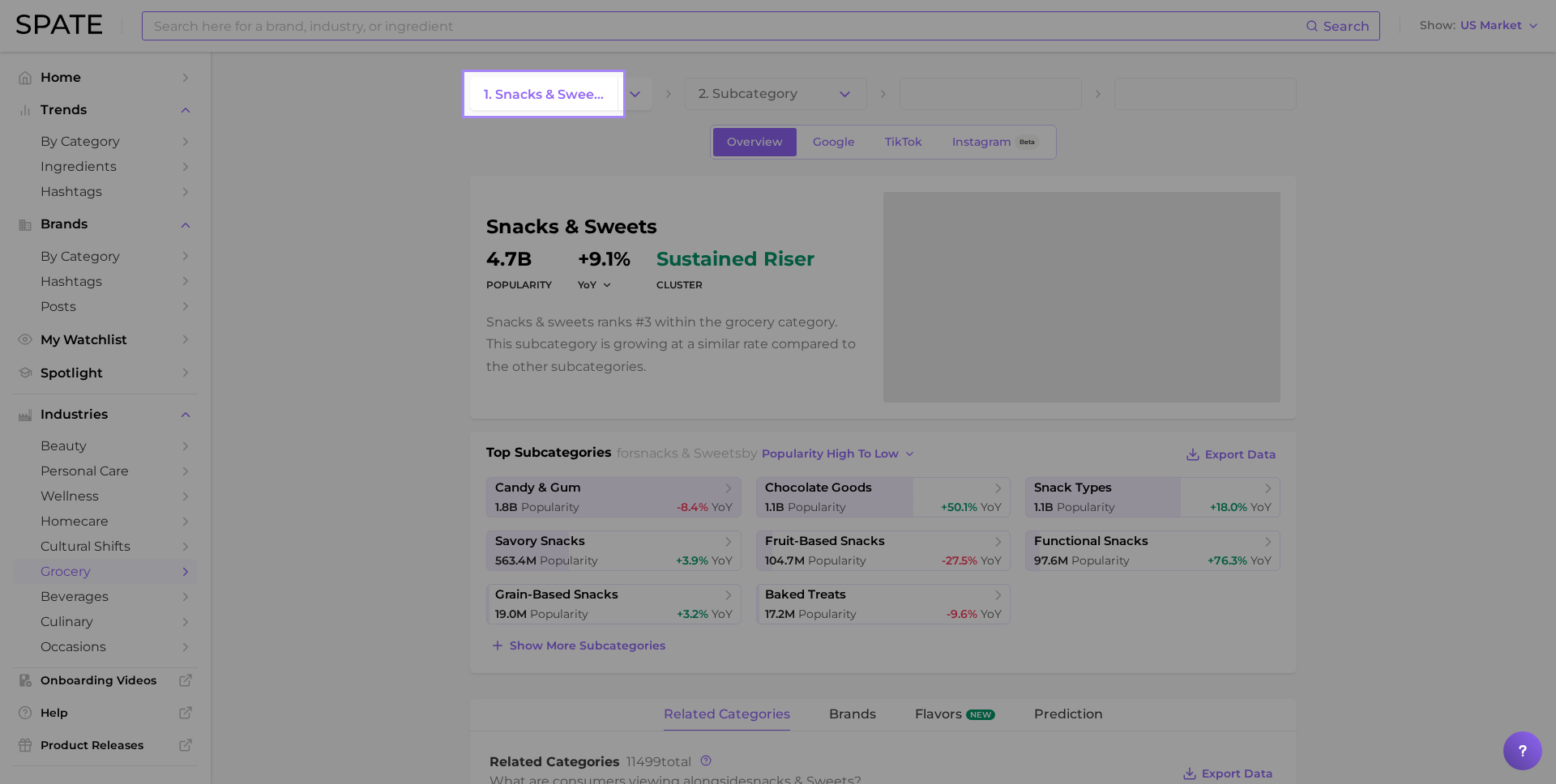
type input "snacks"
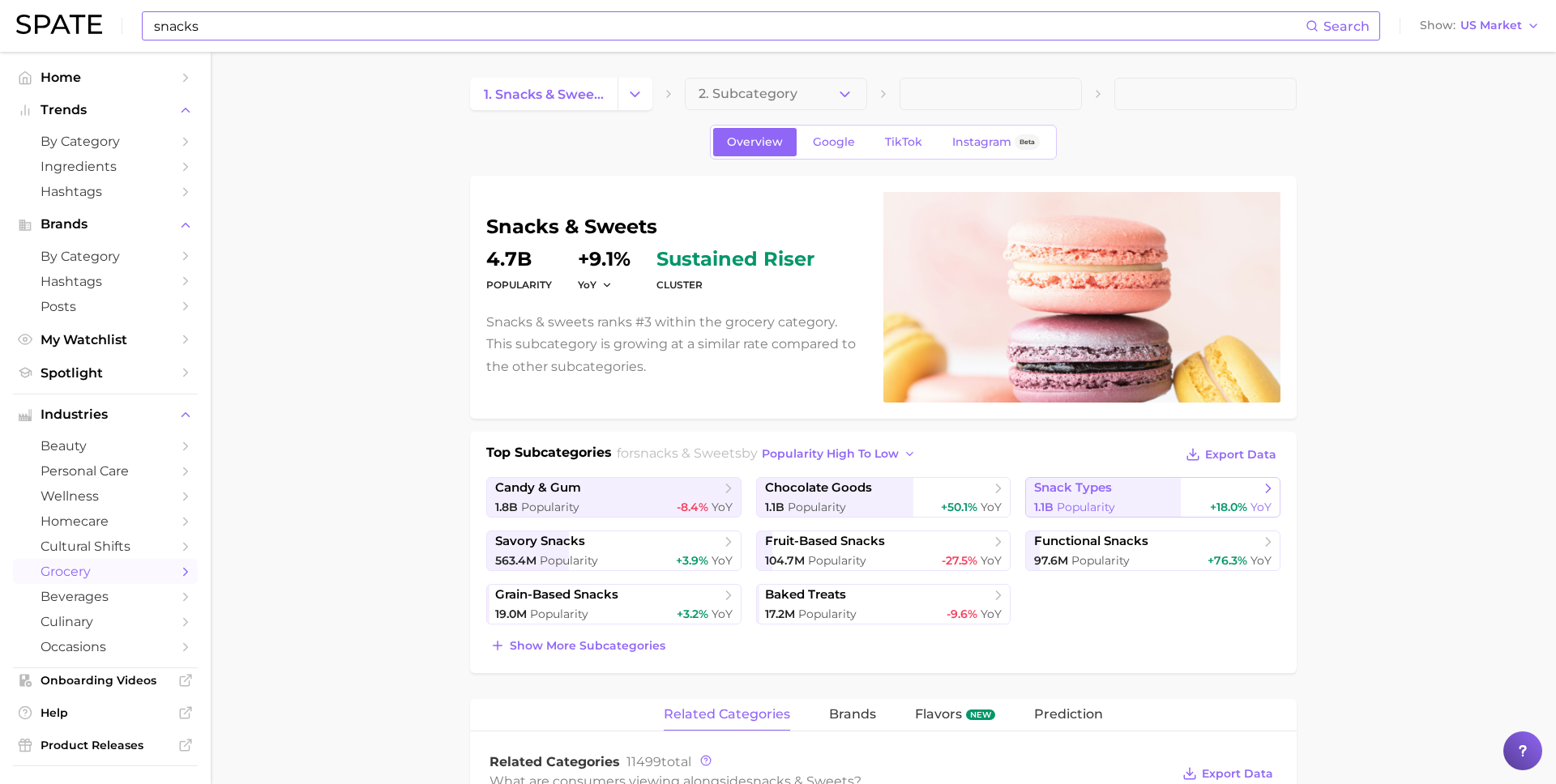
click at [1086, 492] on span "snack types" at bounding box center [1073, 488] width 78 height 15
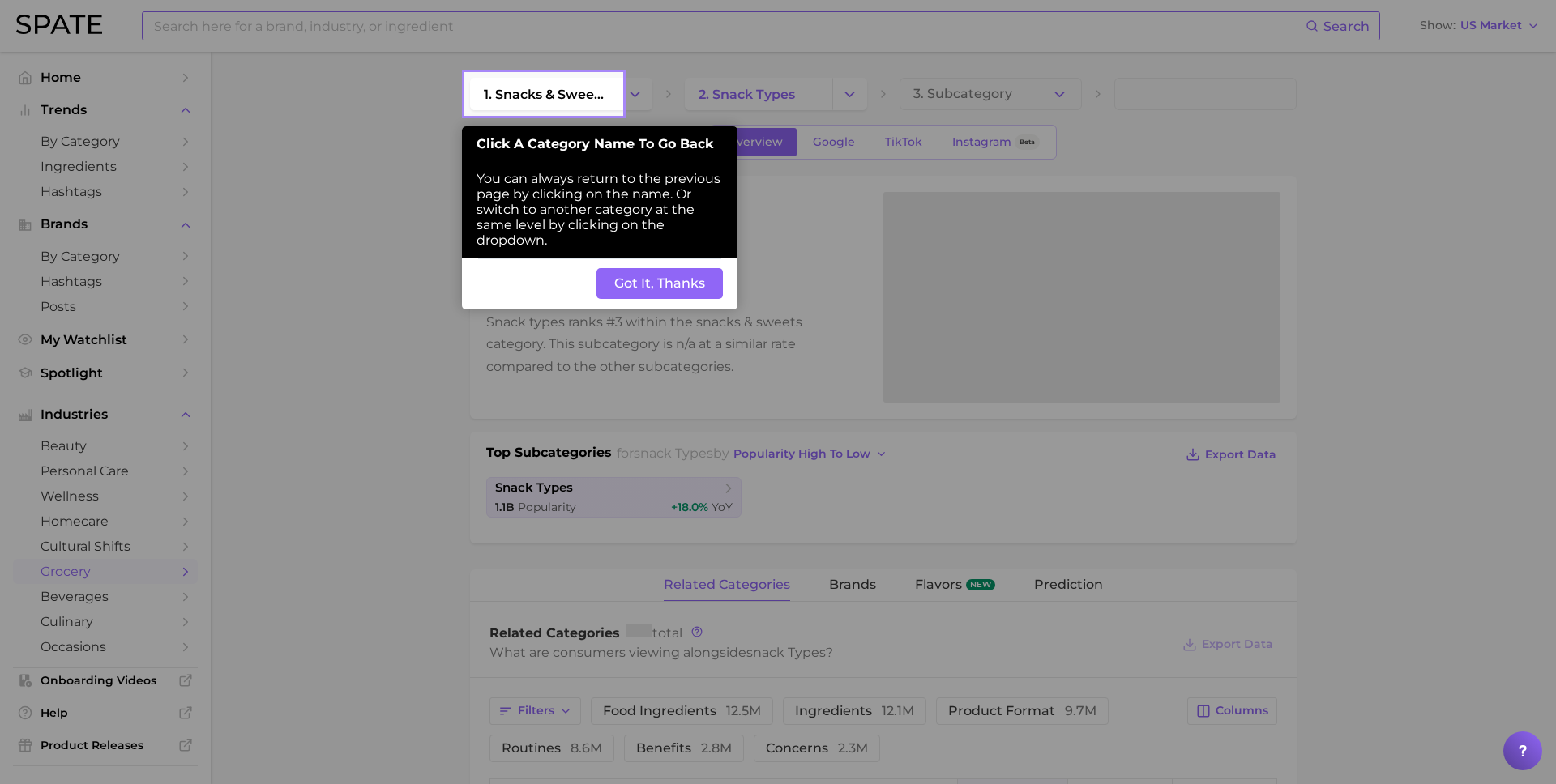
click at [660, 287] on button "Got It, Thanks" at bounding box center [660, 283] width 127 height 31
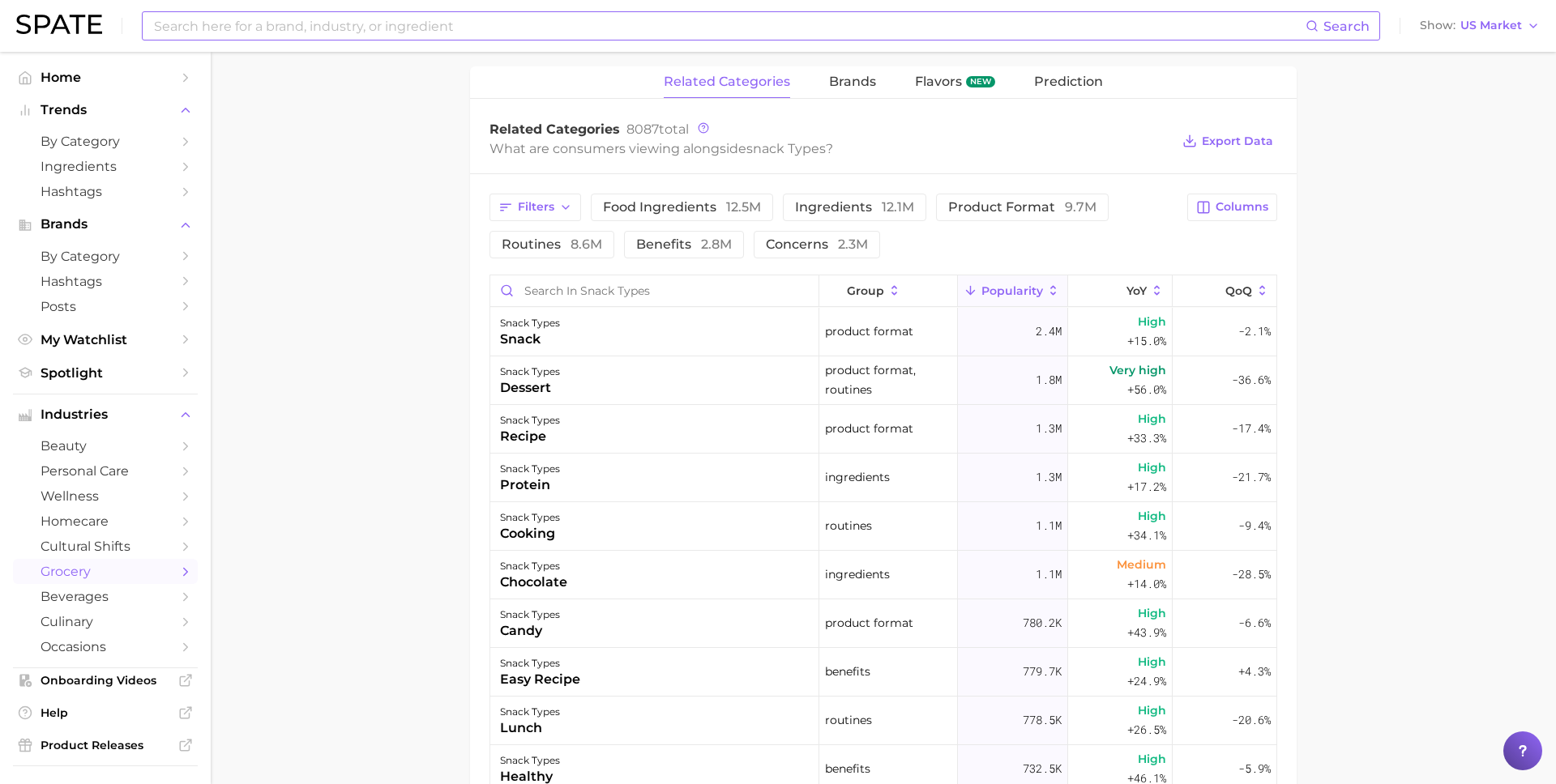
scroll to position [488, 0]
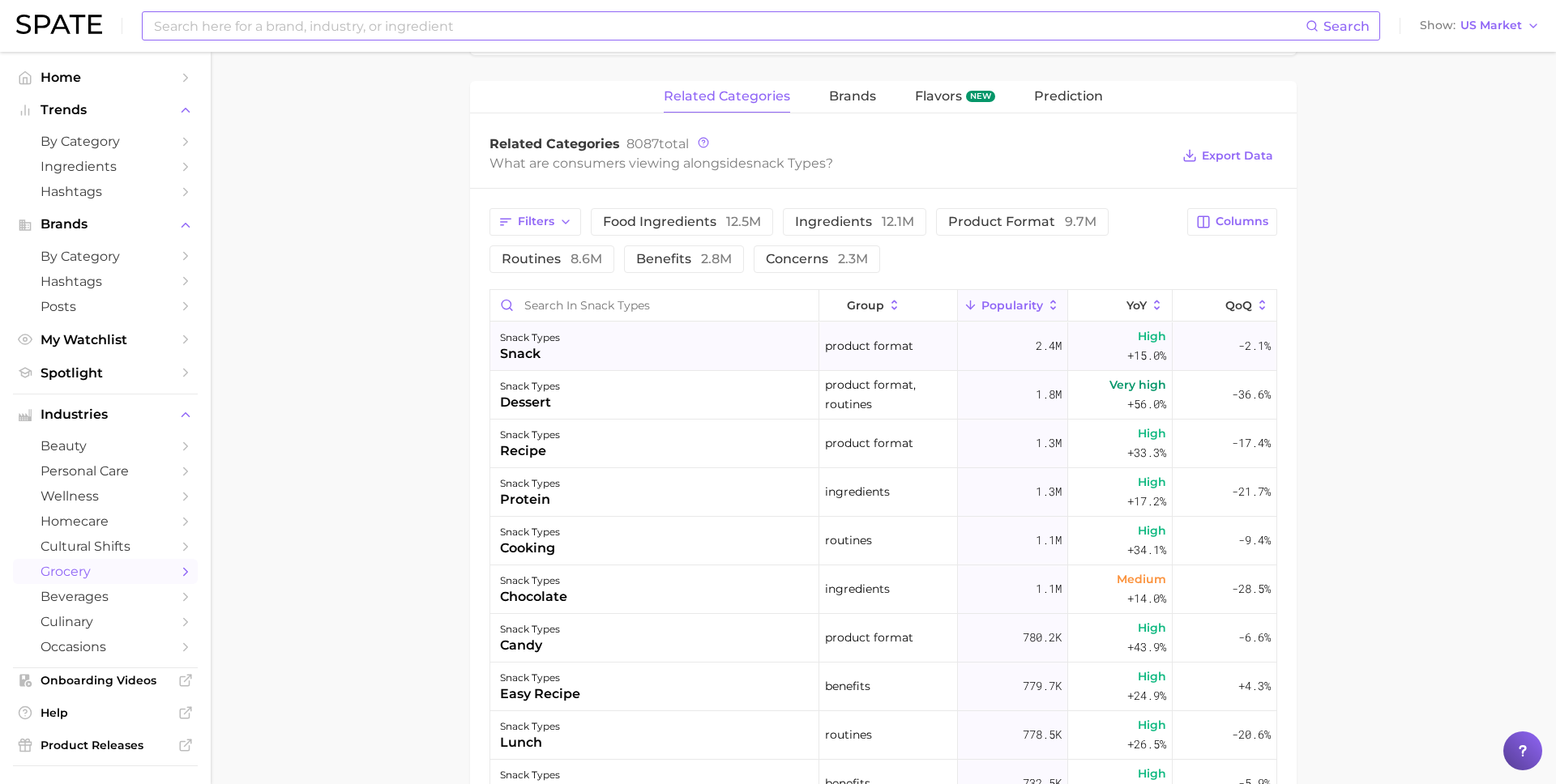
click at [631, 360] on div "snack types snack" at bounding box center [654, 347] width 329 height 48
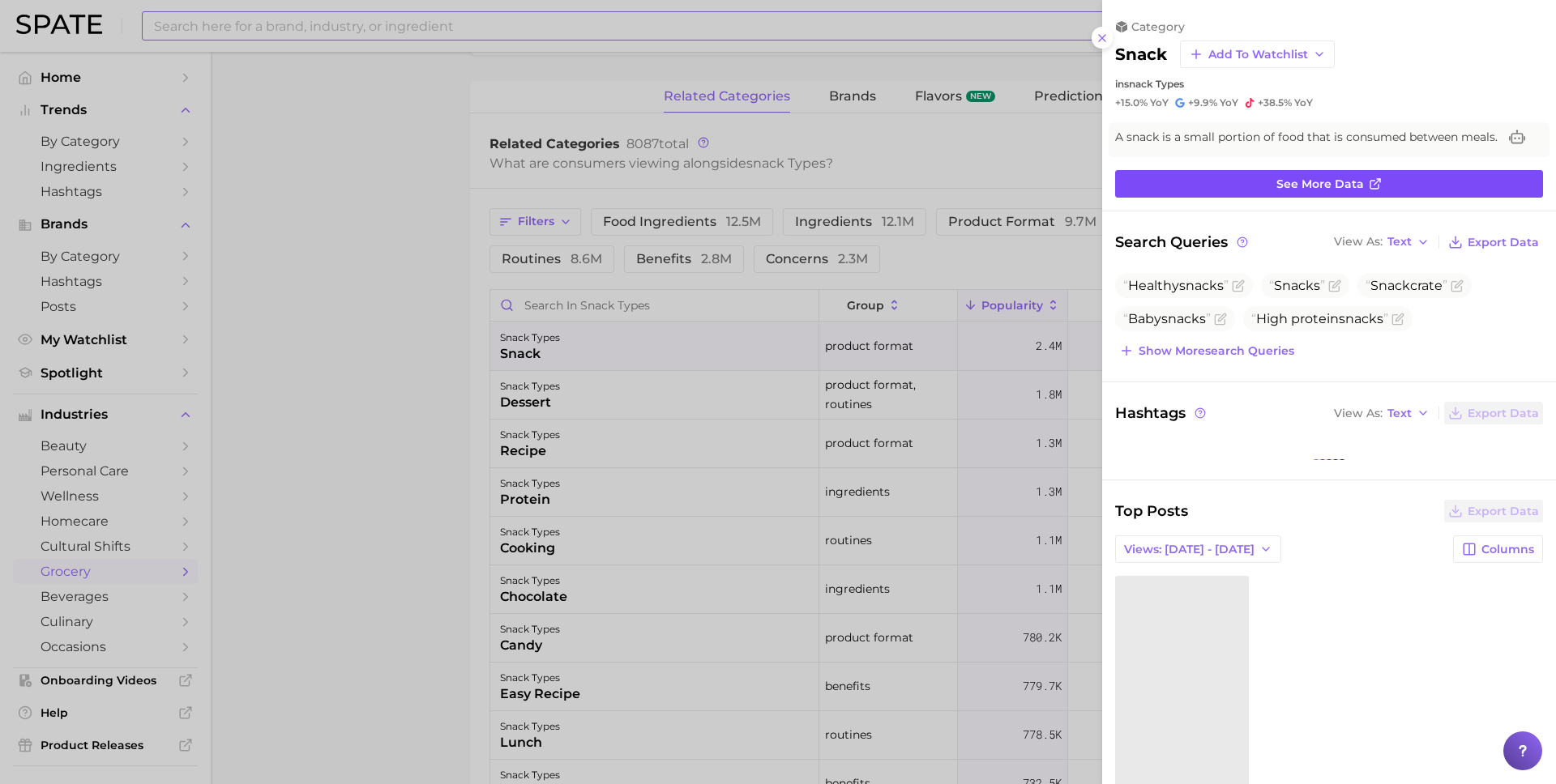
click at [1166, 188] on link "See more data" at bounding box center [1328, 183] width 428 height 27
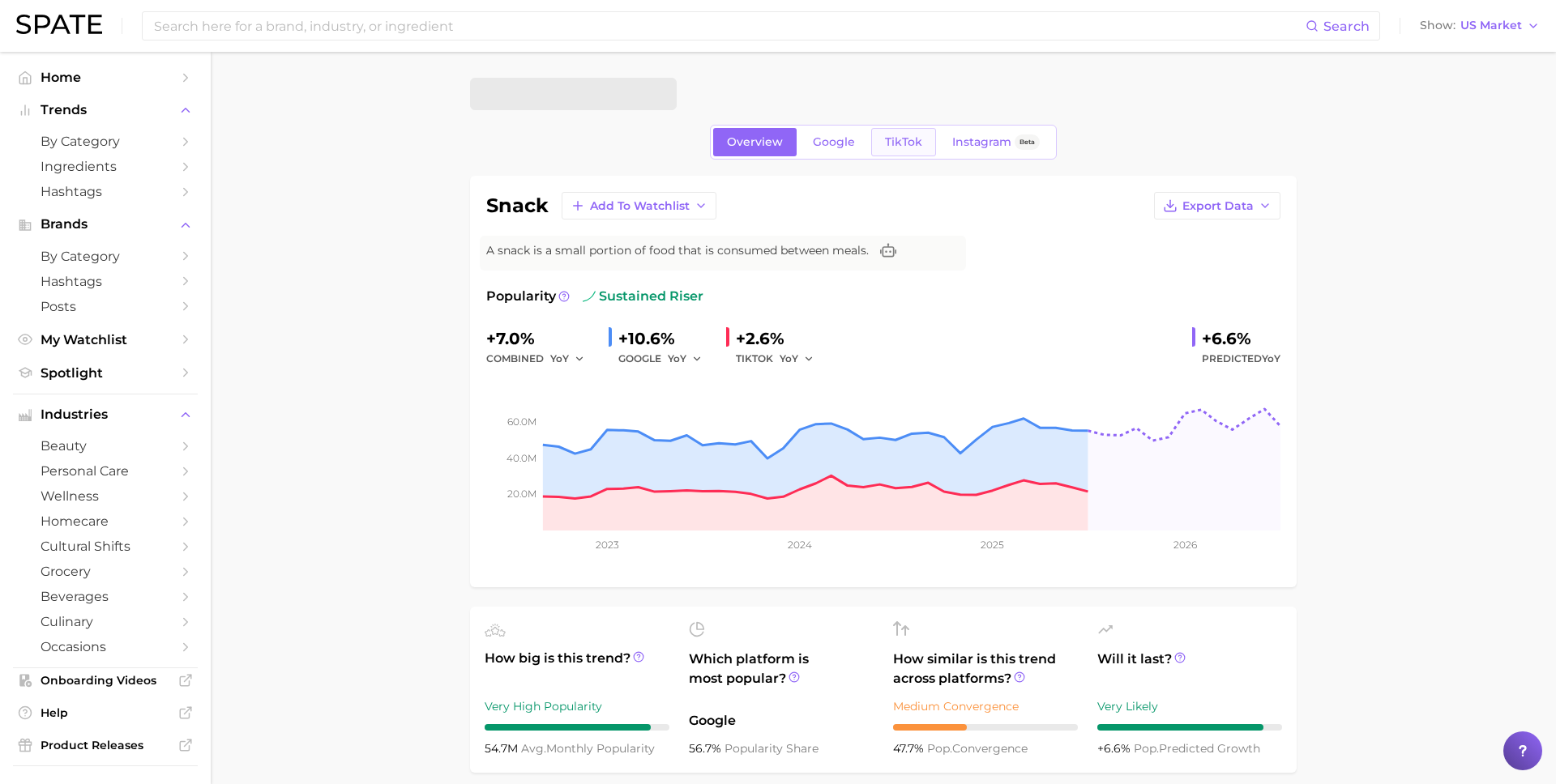
click at [888, 143] on span "TikTok" at bounding box center [903, 142] width 38 height 14
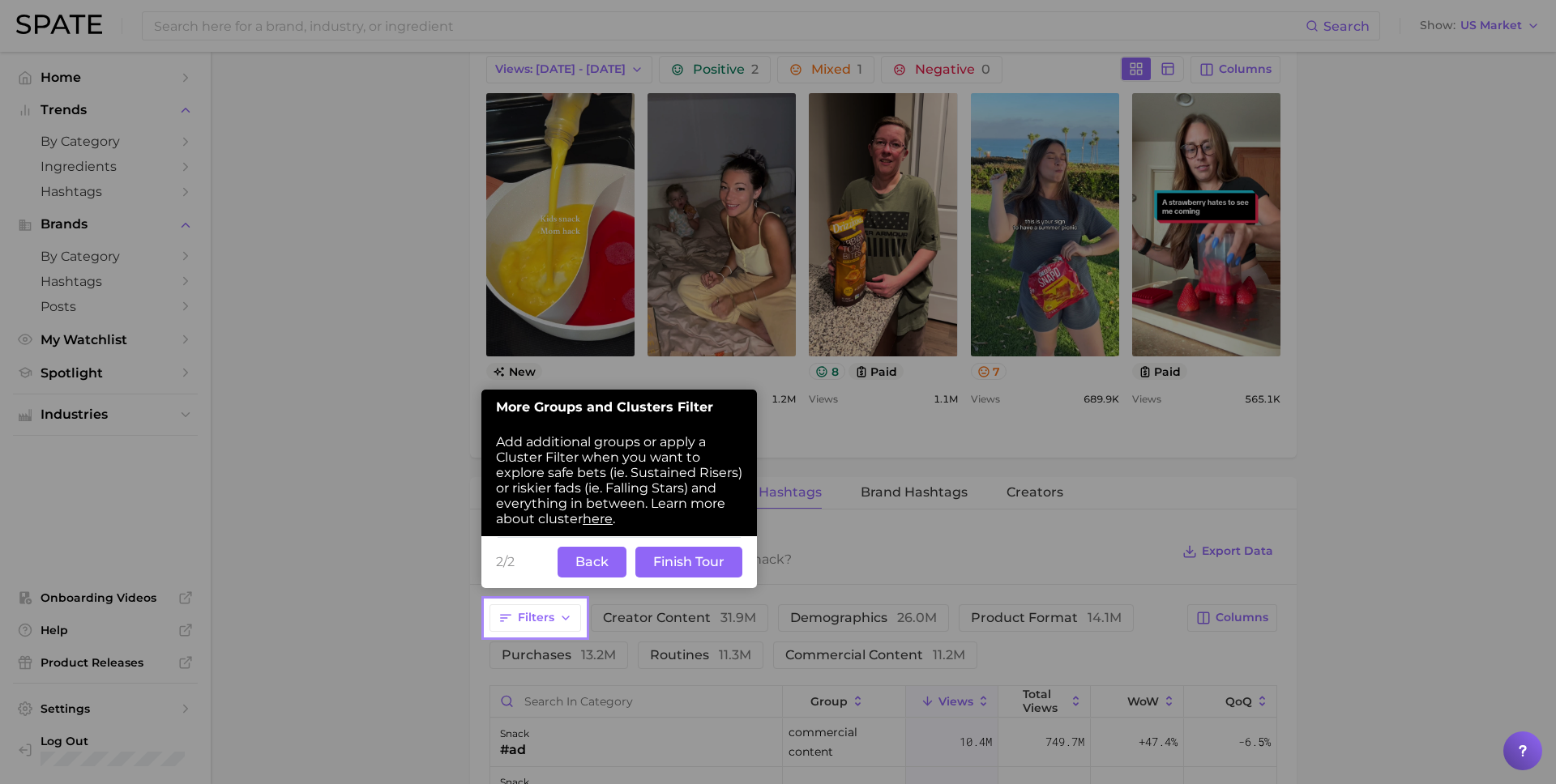
scroll to position [824, 0]
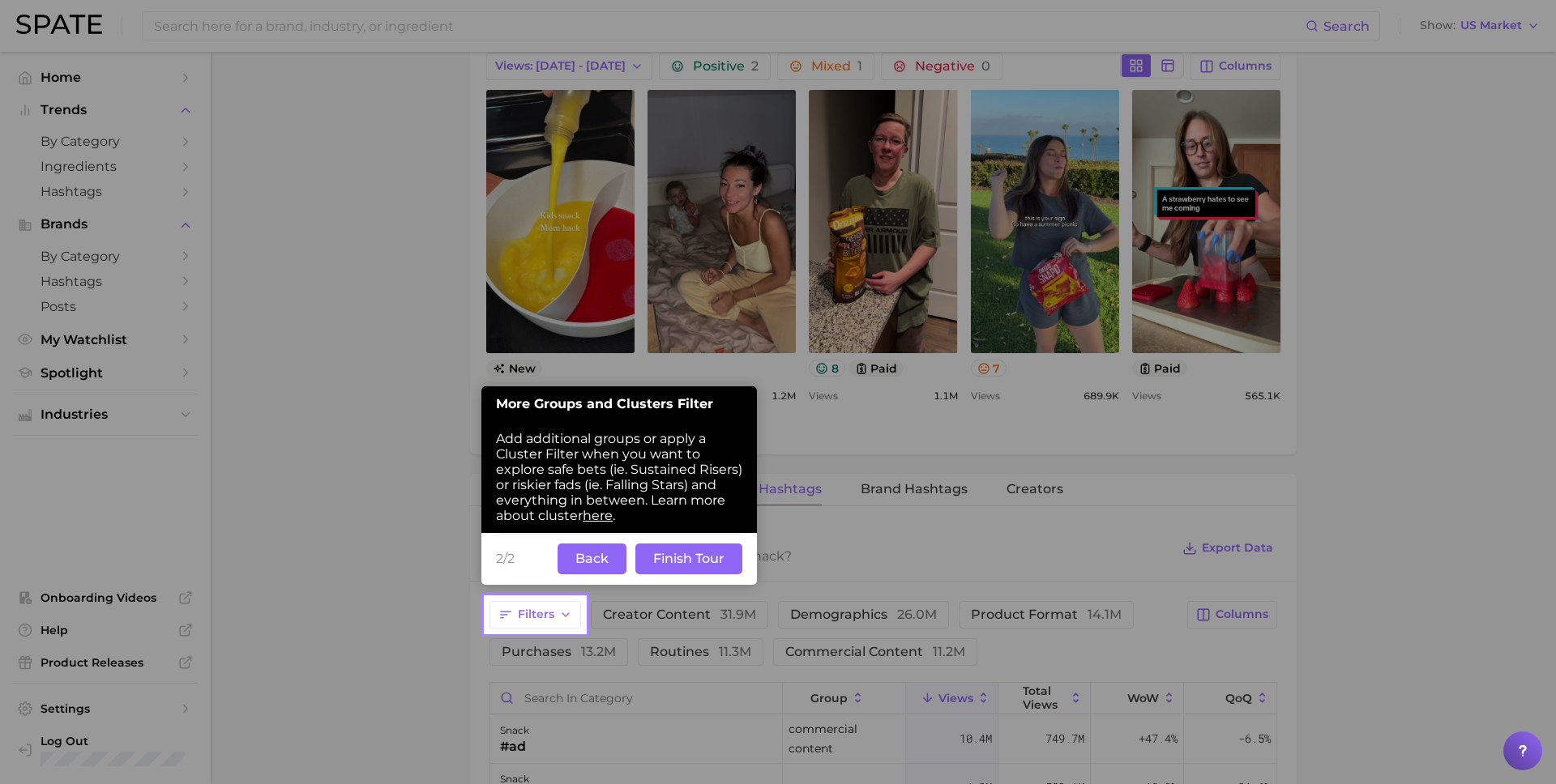
click at [602, 557] on button "Back" at bounding box center [592, 559] width 69 height 31
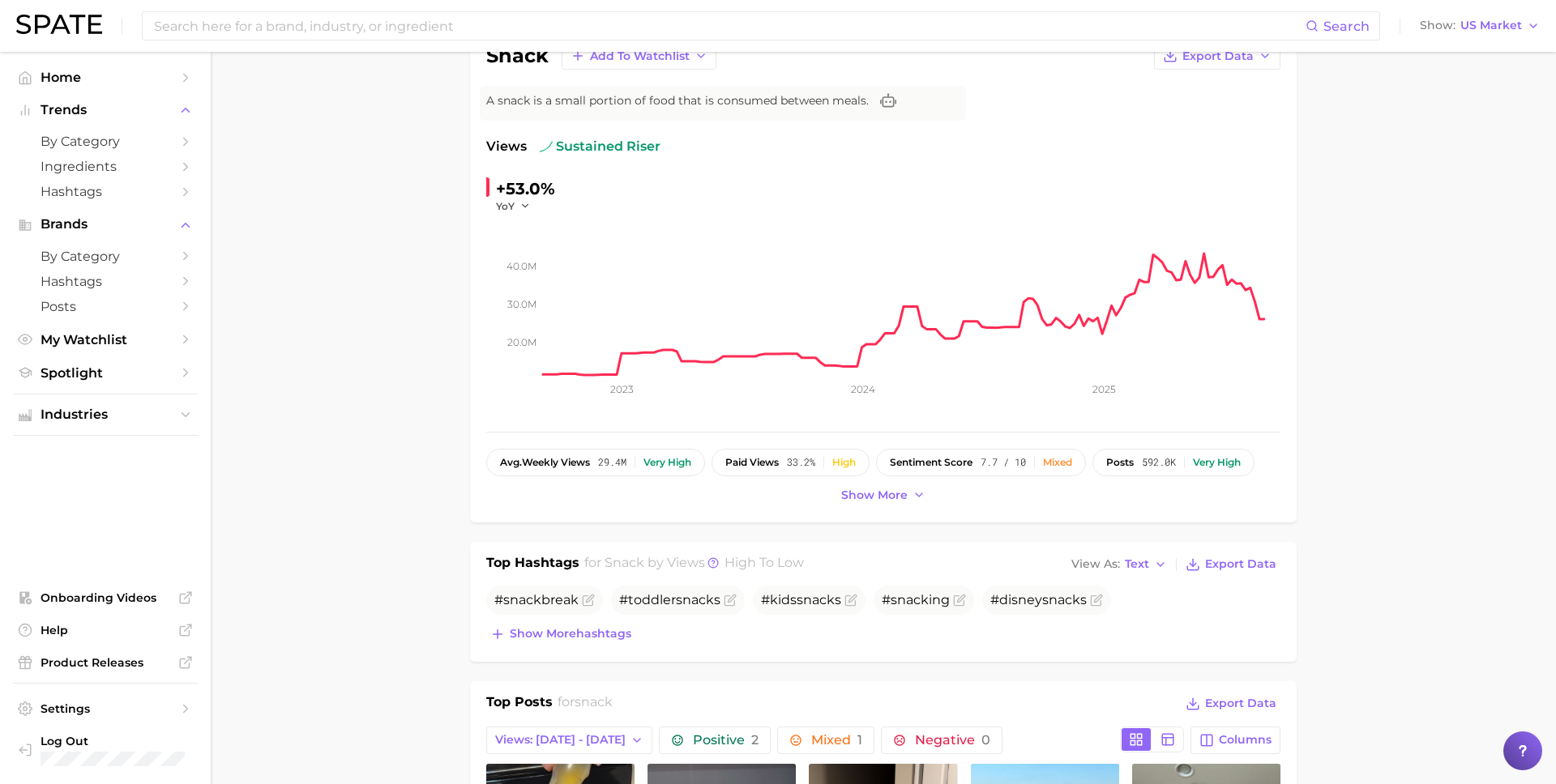
scroll to position [0, 0]
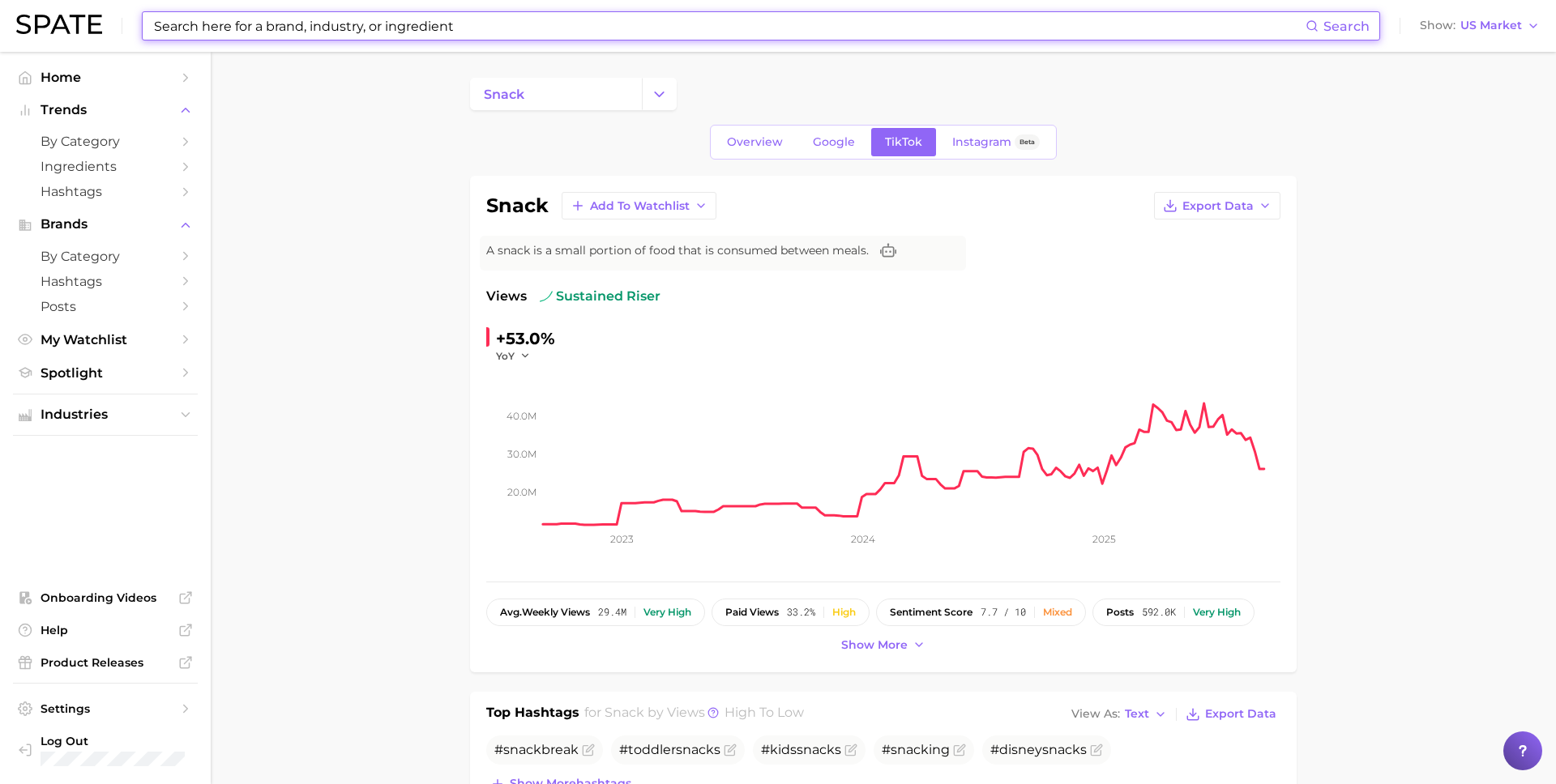
click at [409, 34] on input at bounding box center [729, 26] width 1153 height 27
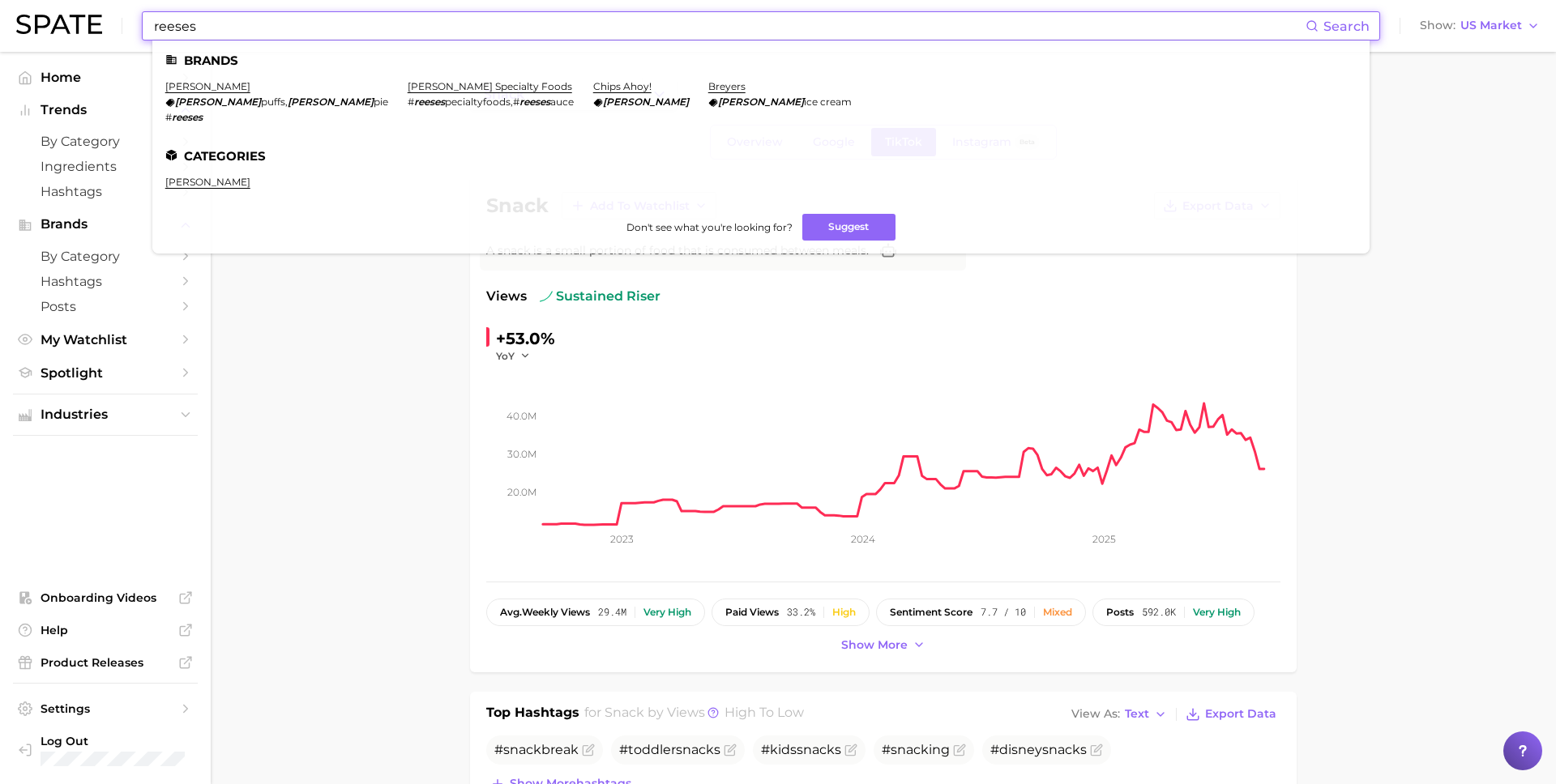
type input "reeses"
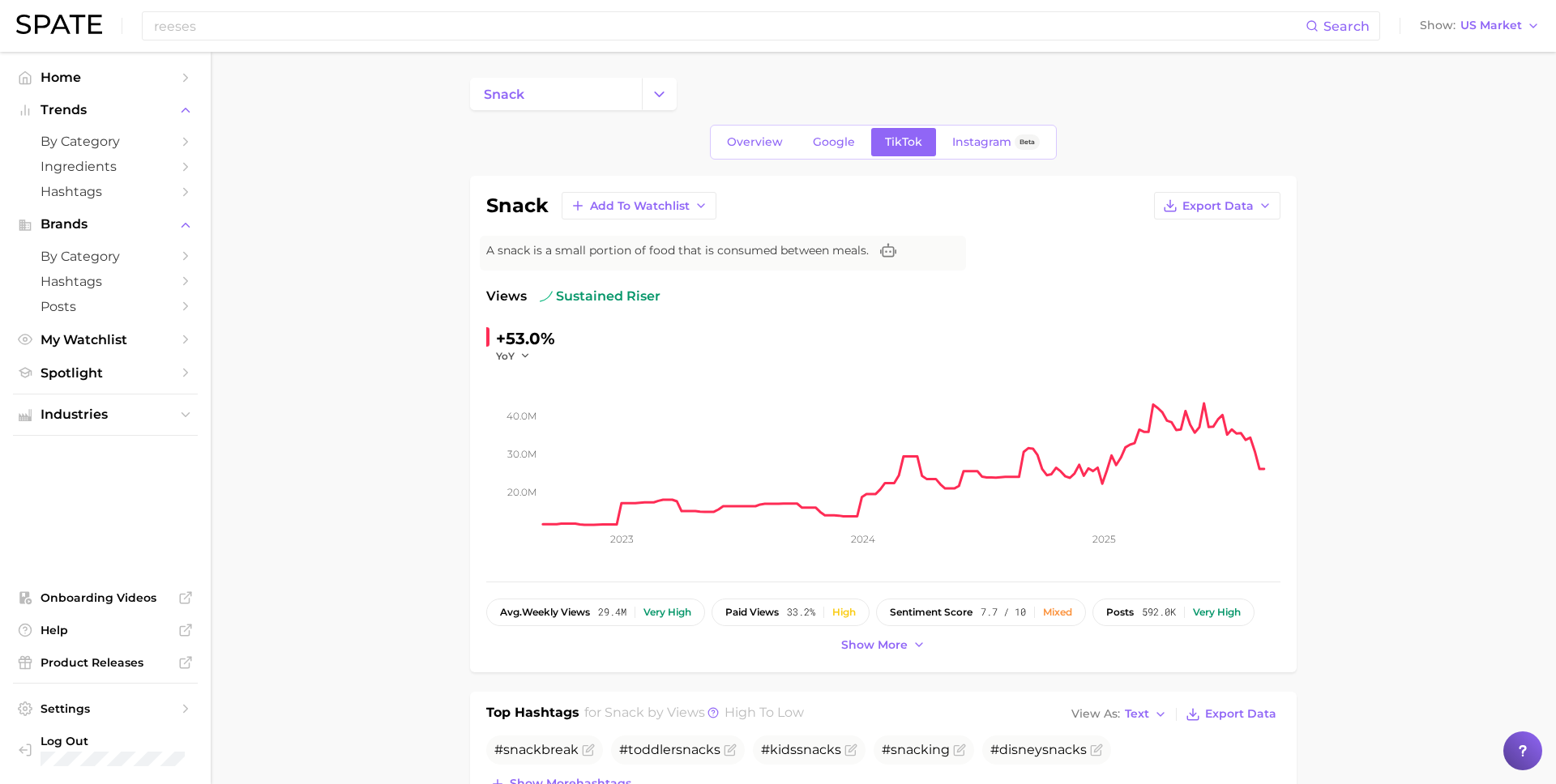
click at [65, 31] on img at bounding box center [58, 24] width 86 height 19
